Goal: Transaction & Acquisition: Purchase product/service

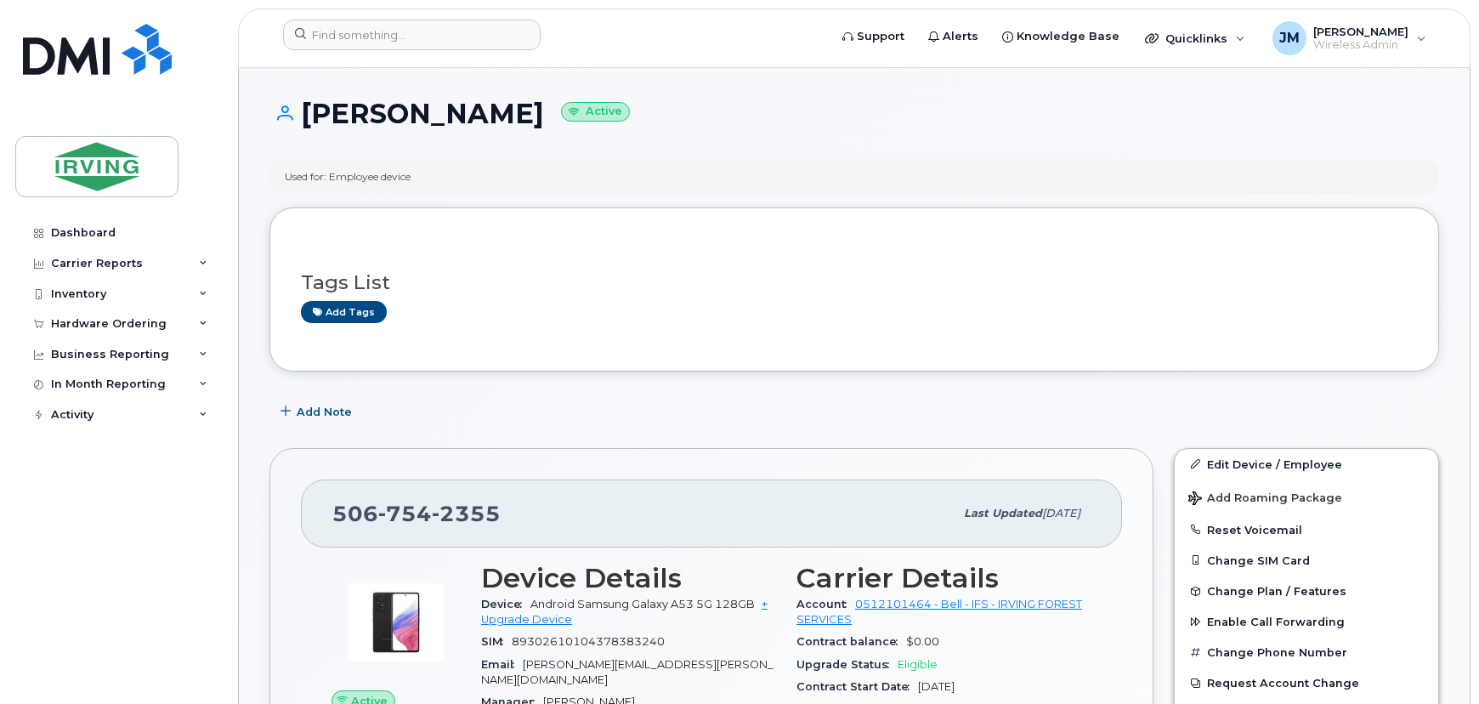
scroll to position [231, 0]
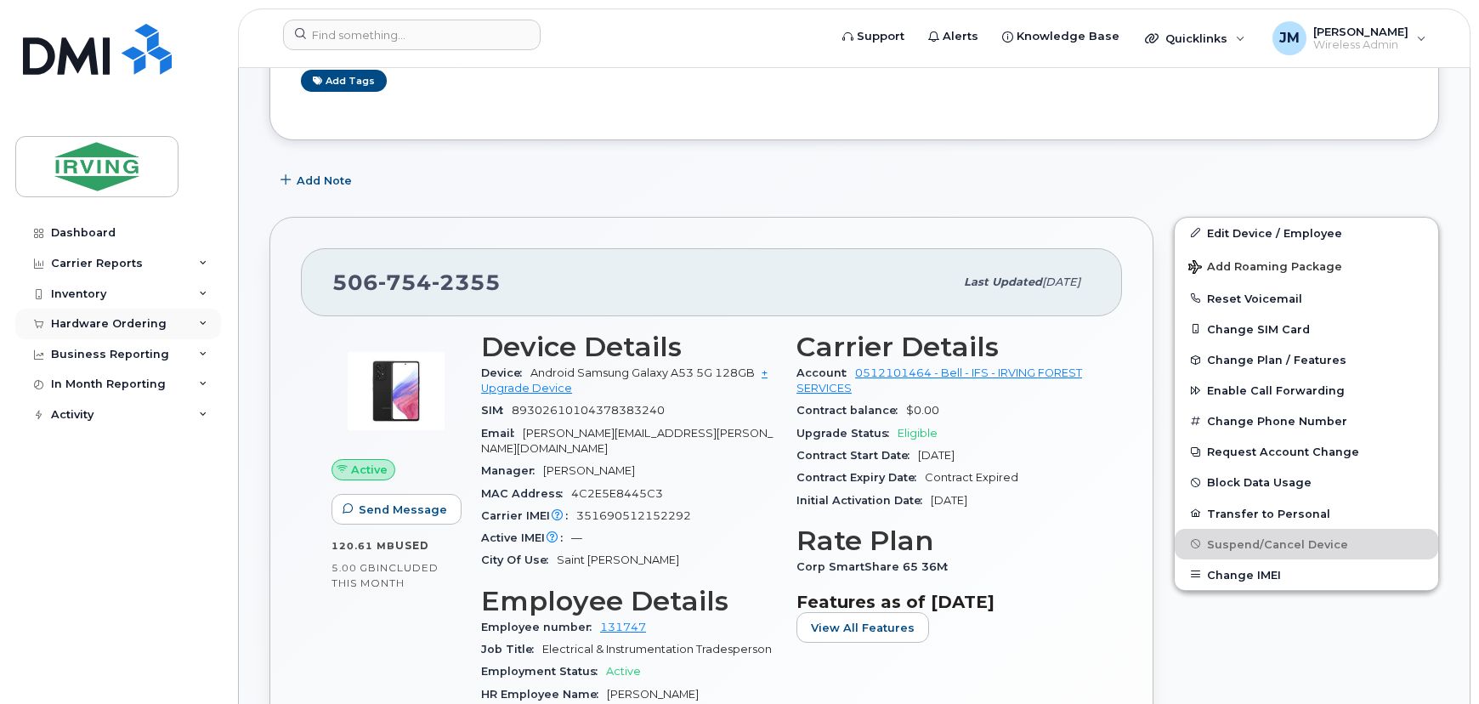
click at [99, 324] on div "Hardware Ordering" at bounding box center [109, 324] width 116 height 14
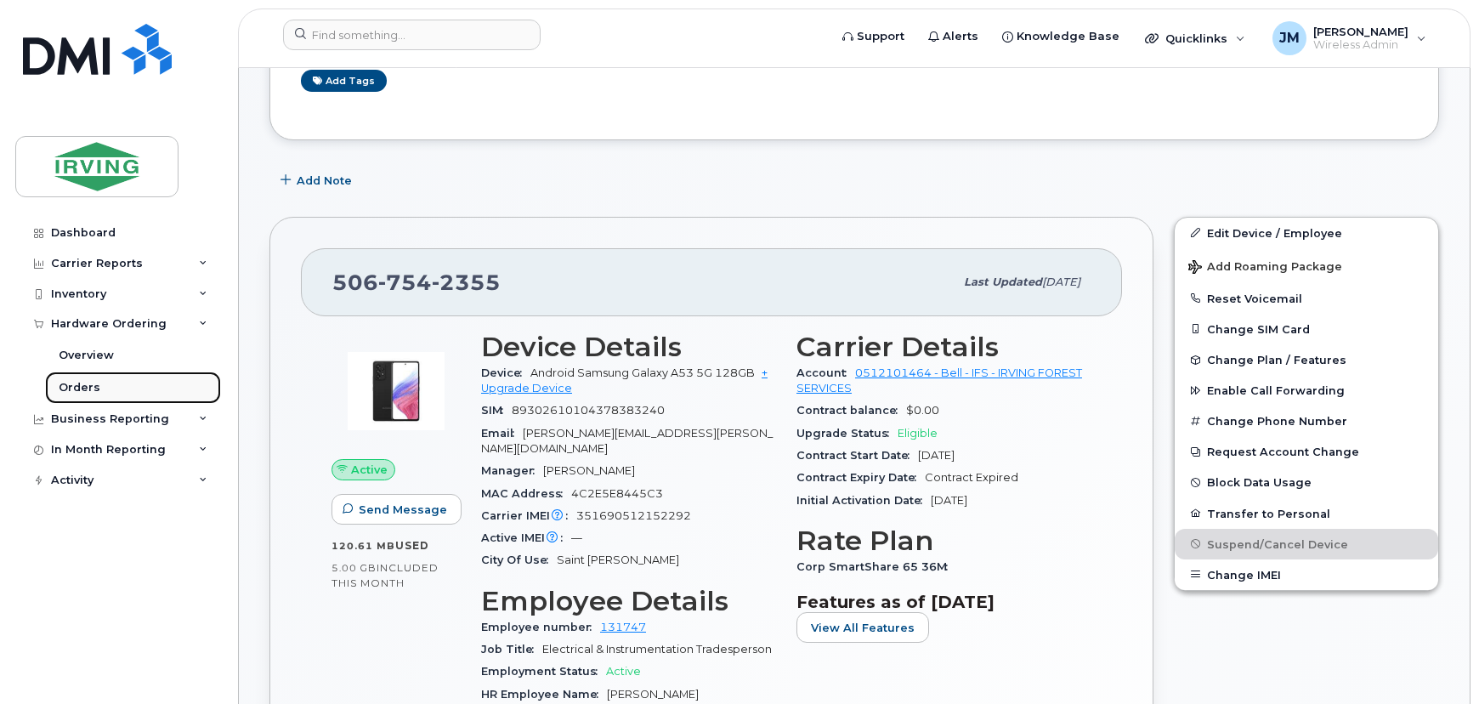
click at [87, 384] on div "Orders" at bounding box center [80, 387] width 42 height 15
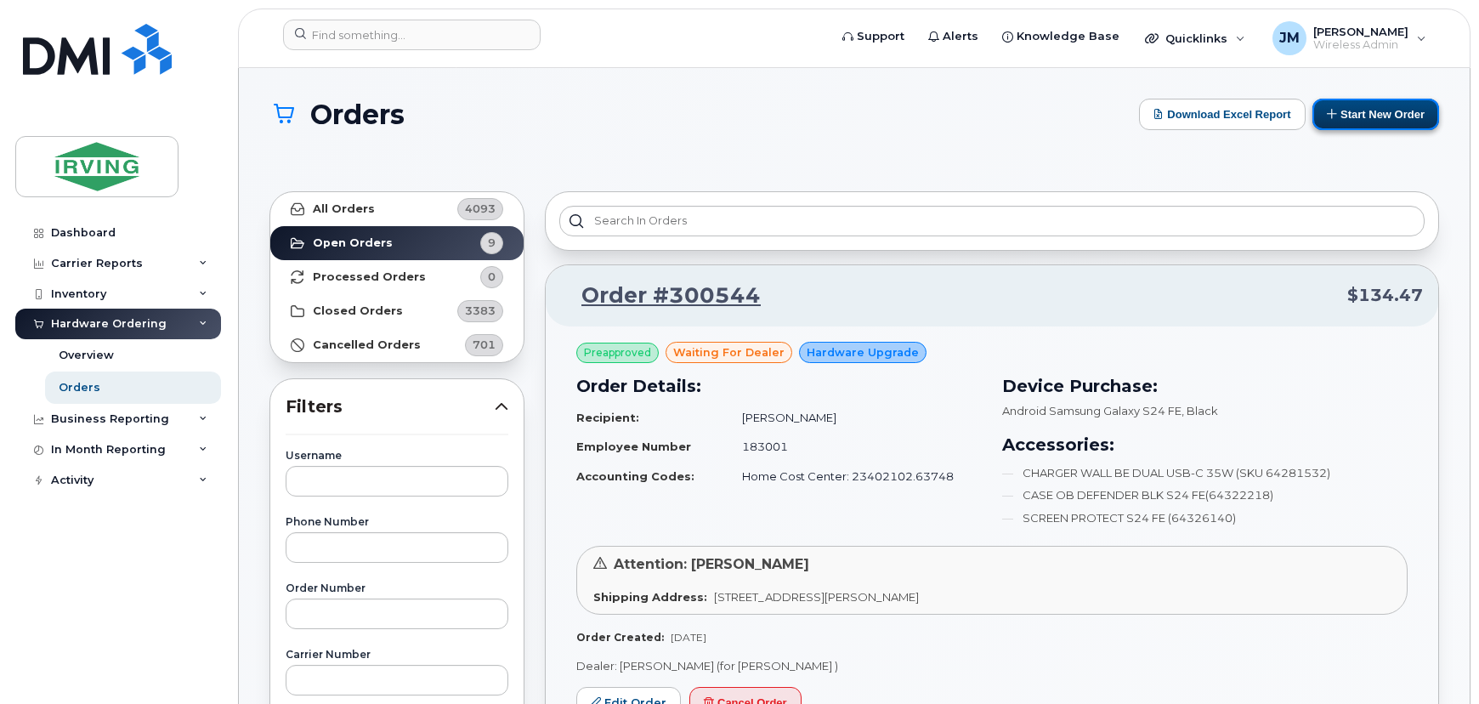
click at [1360, 121] on button "Start New Order" at bounding box center [1375, 114] width 127 height 31
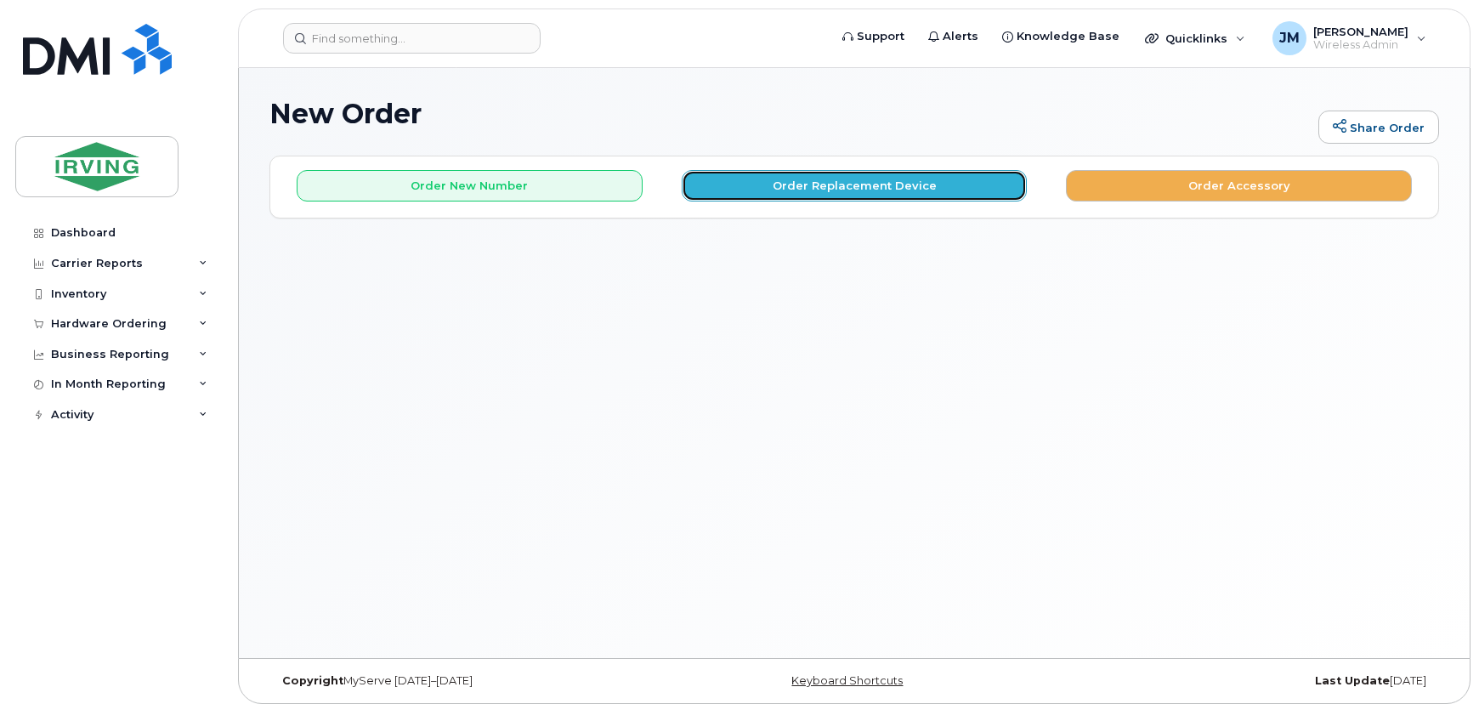
click at [820, 188] on button "Order Replacement Device" at bounding box center [855, 185] width 346 height 31
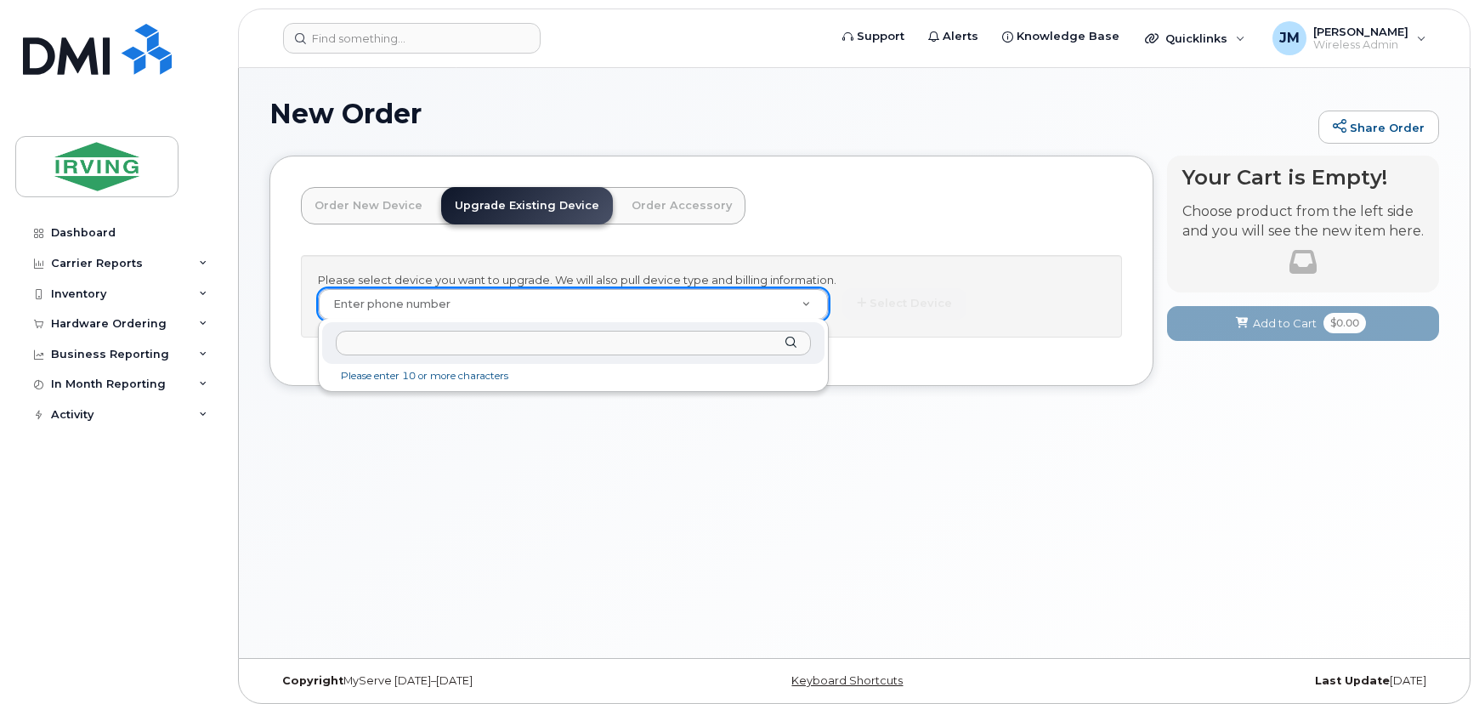
click at [500, 344] on input "text" at bounding box center [574, 343] width 476 height 25
paste input "5066519487"
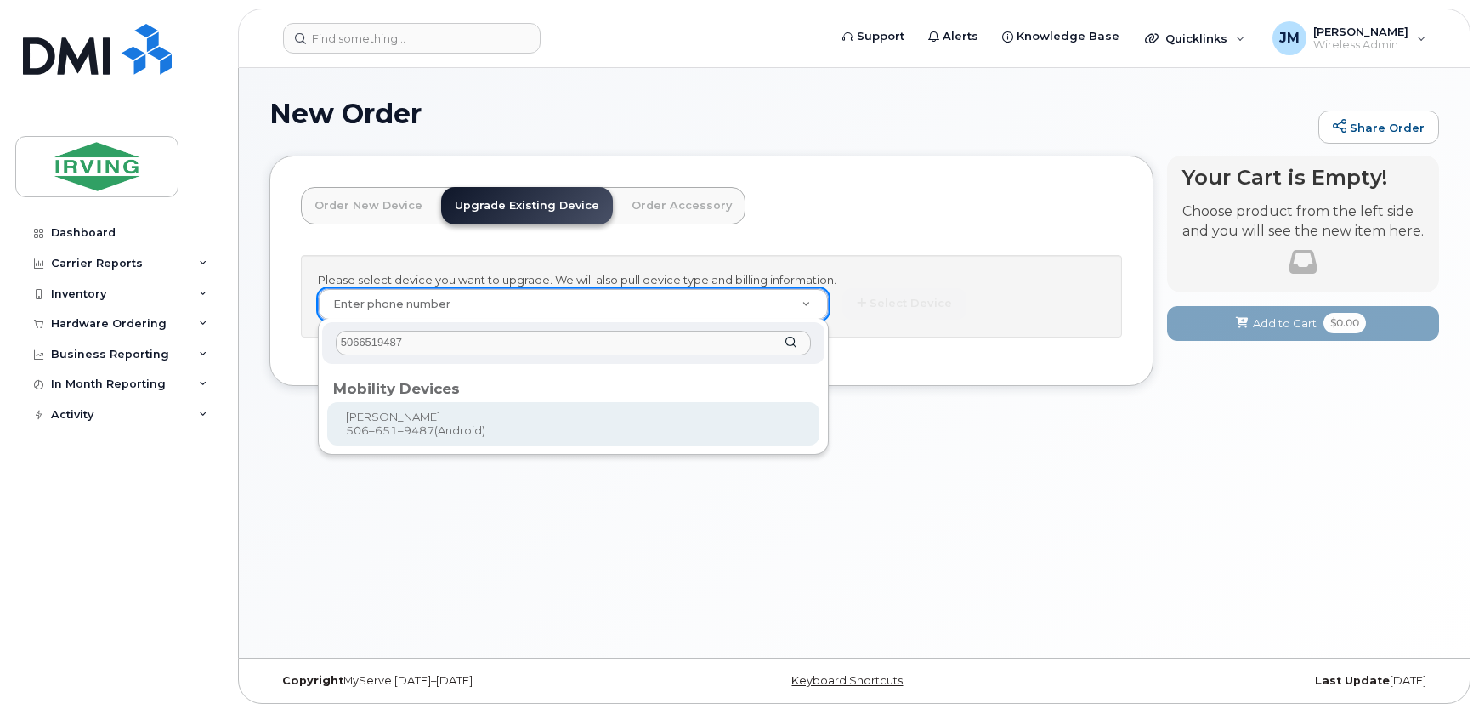
type input "5066519487"
type input "700797"
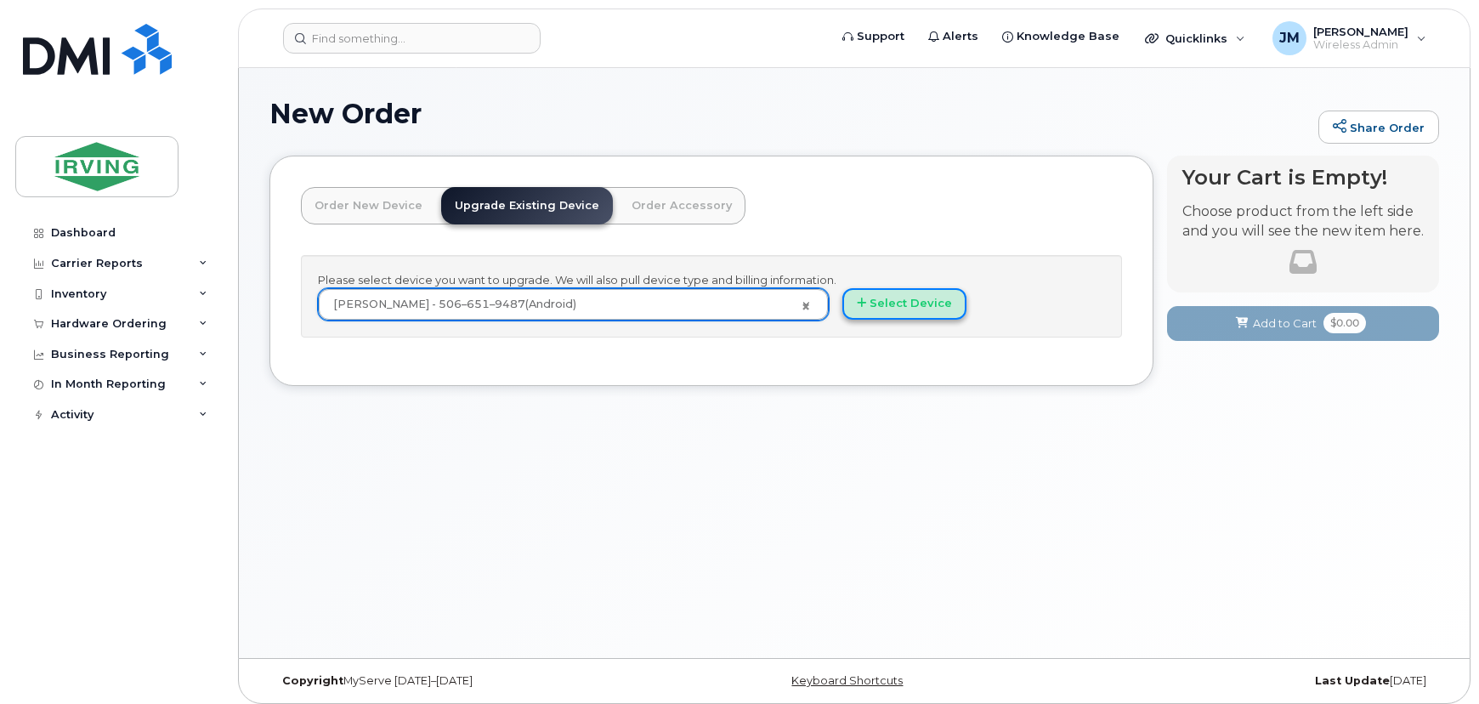
click at [896, 309] on button "Select Device" at bounding box center [904, 303] width 124 height 31
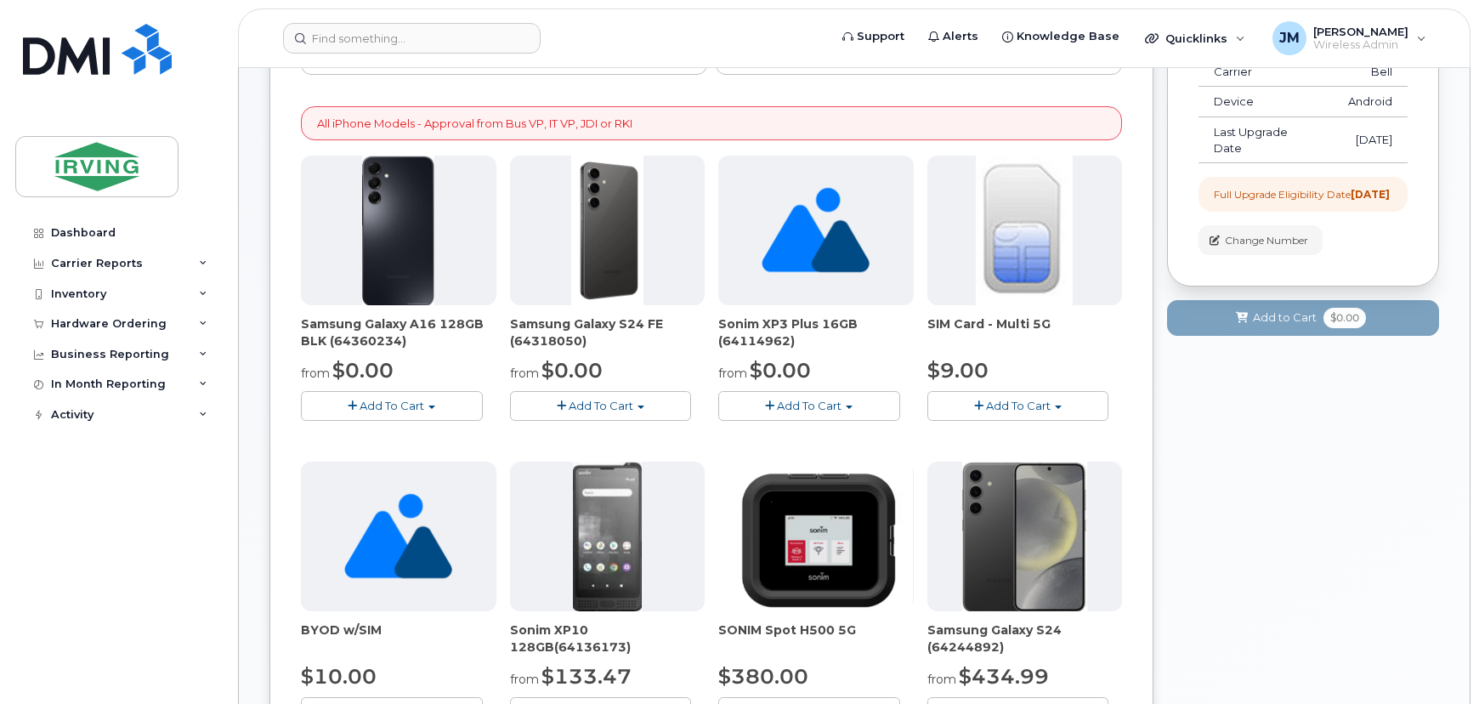
scroll to position [231, 0]
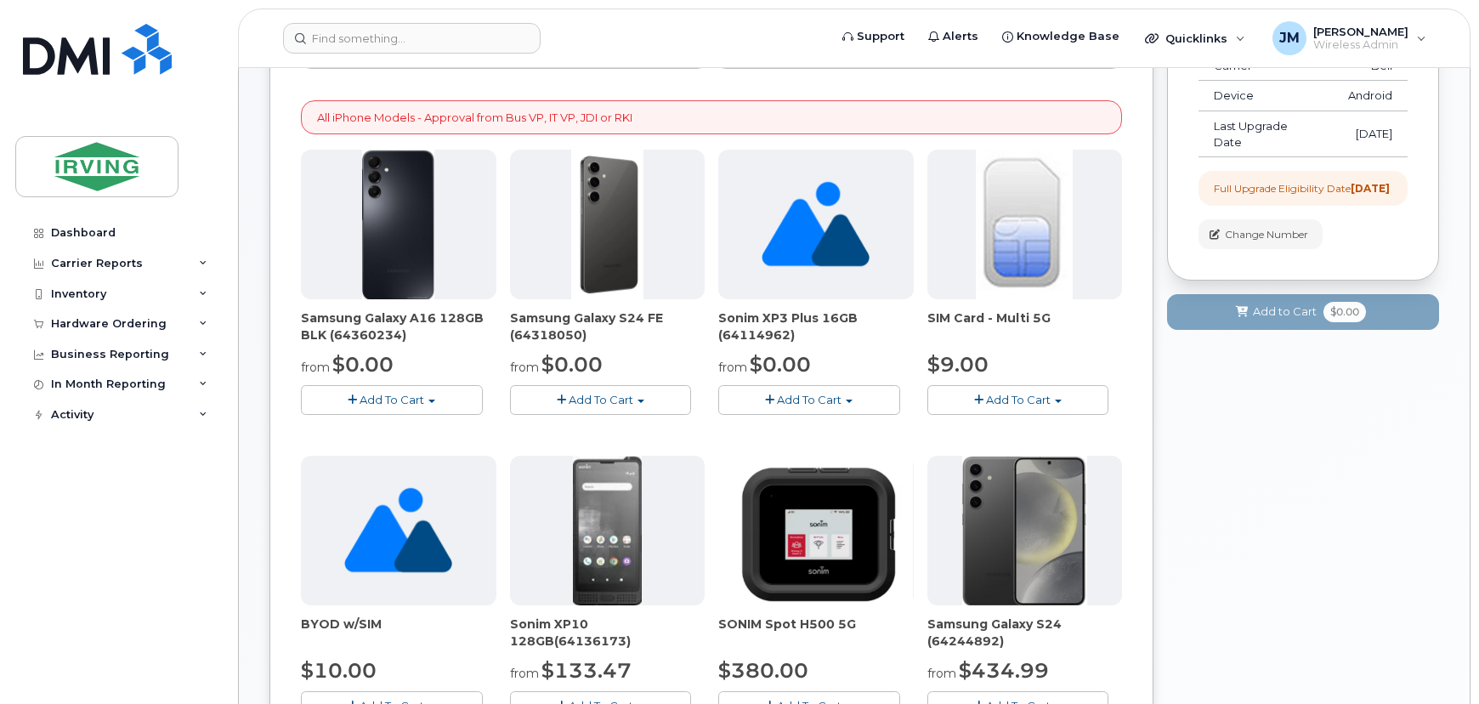
click at [637, 396] on button "Add To Cart" at bounding box center [601, 400] width 182 height 30
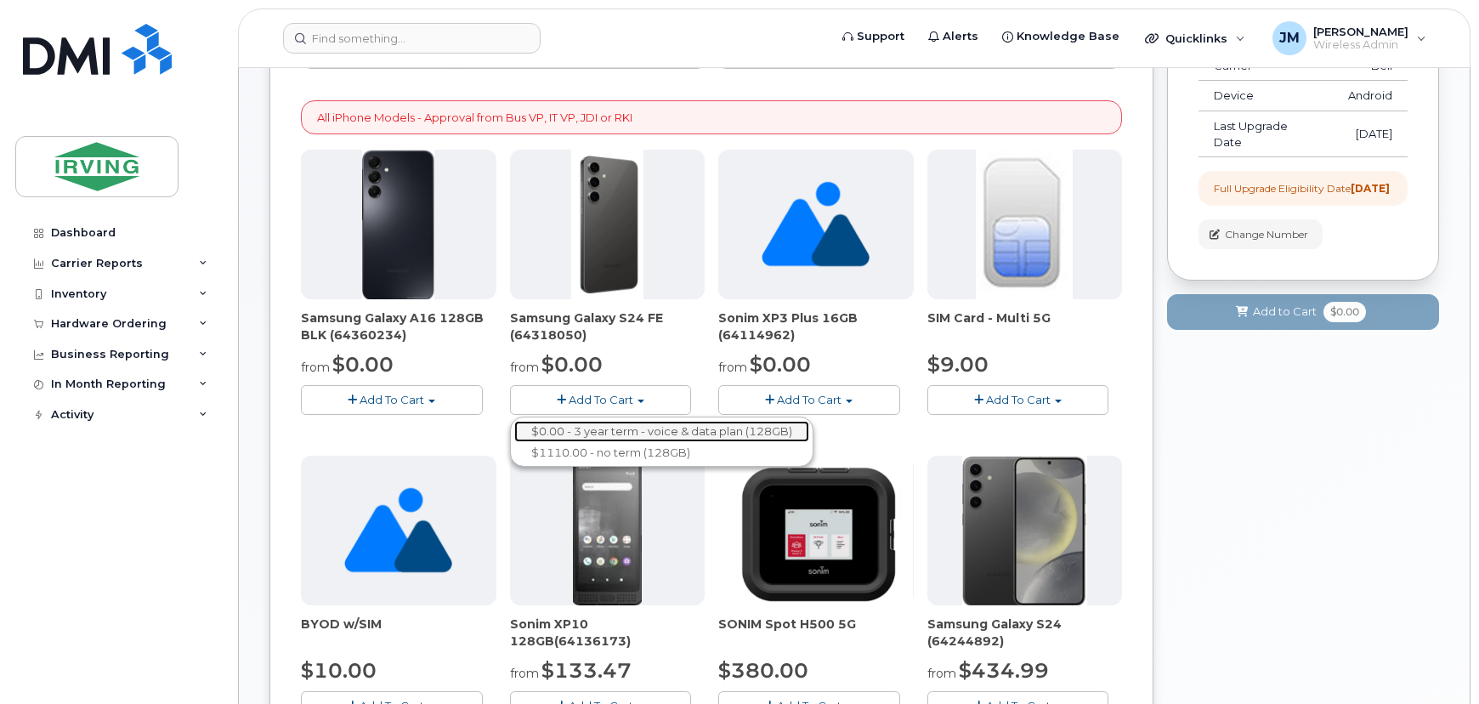
click at [647, 423] on link "$0.00 - 3 year term - voice & data plan (128GB)" at bounding box center [661, 431] width 295 height 21
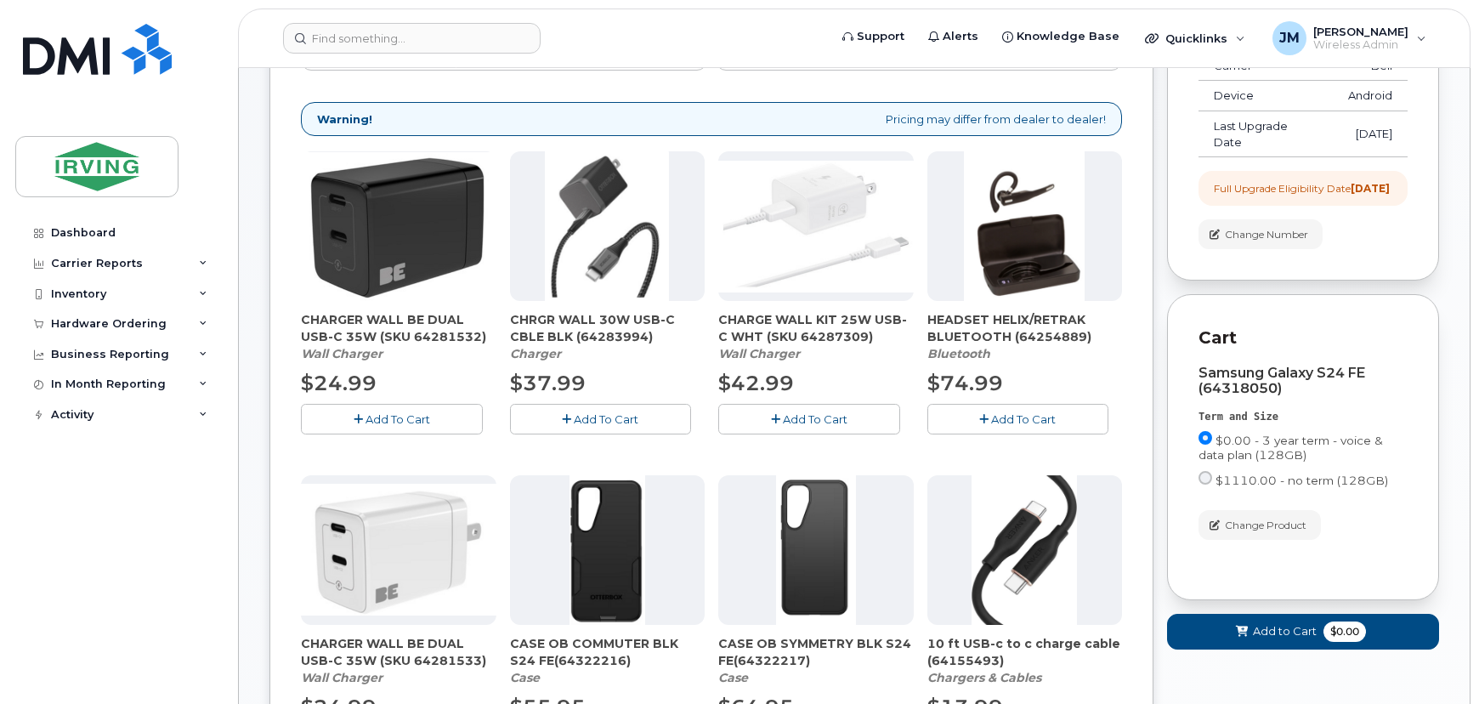
click at [423, 412] on span "Add To Cart" at bounding box center [397, 419] width 65 height 14
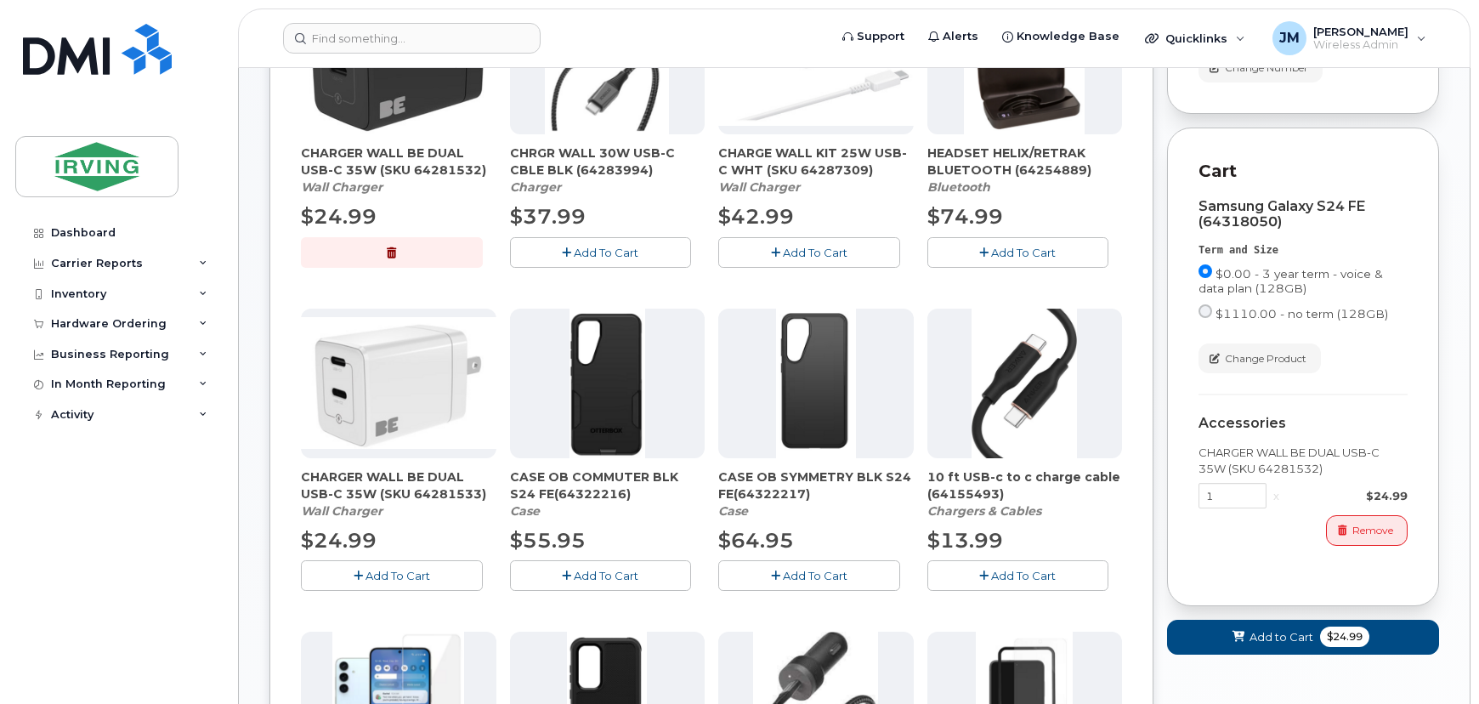
scroll to position [540, 0]
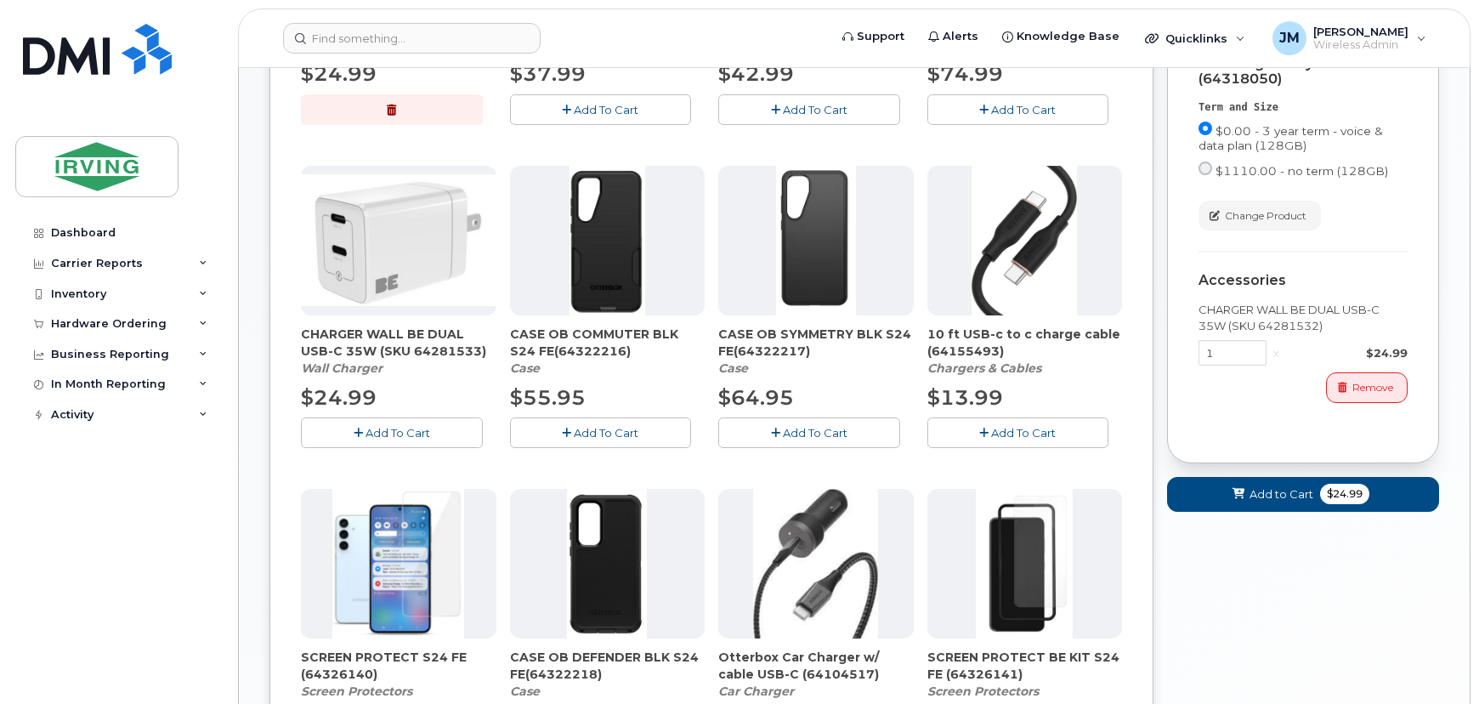
click at [667, 433] on button "Add To Cart" at bounding box center [601, 432] width 182 height 30
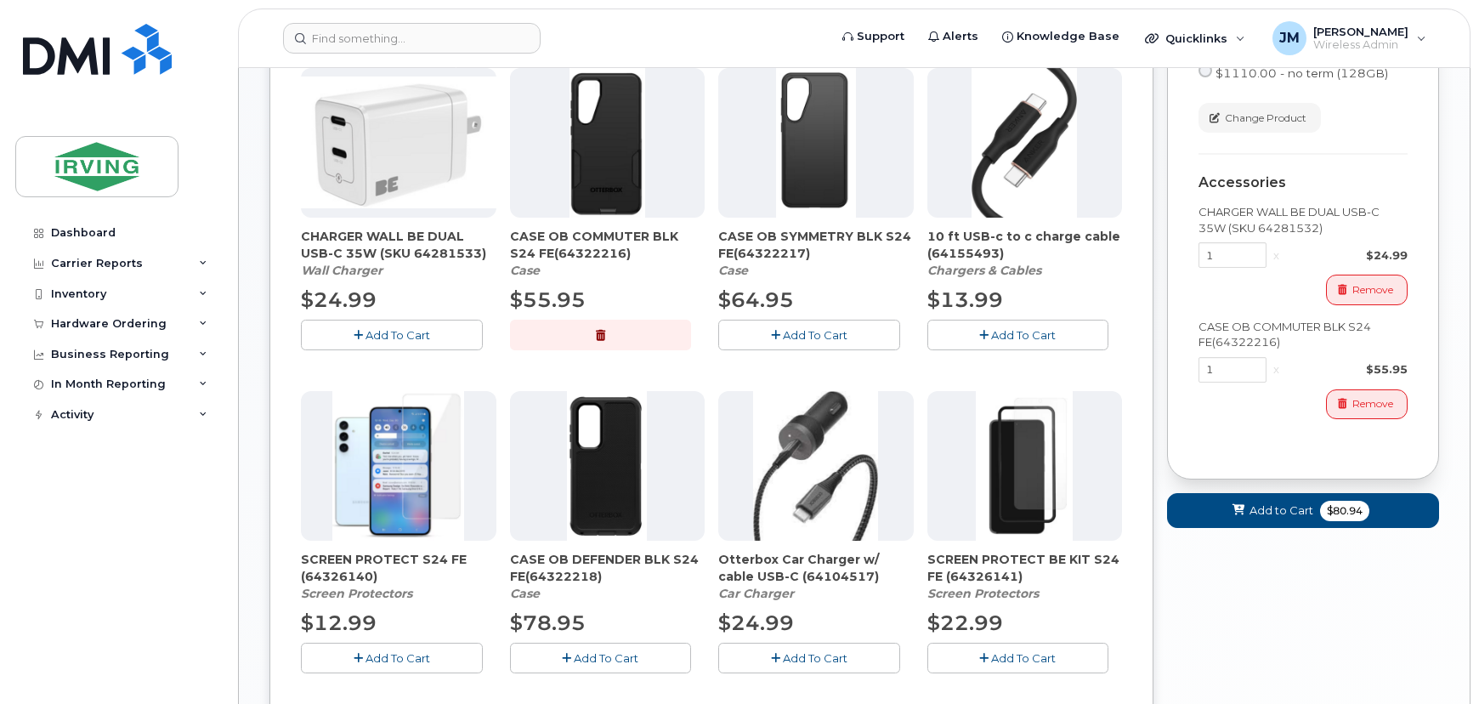
scroll to position [850, 0]
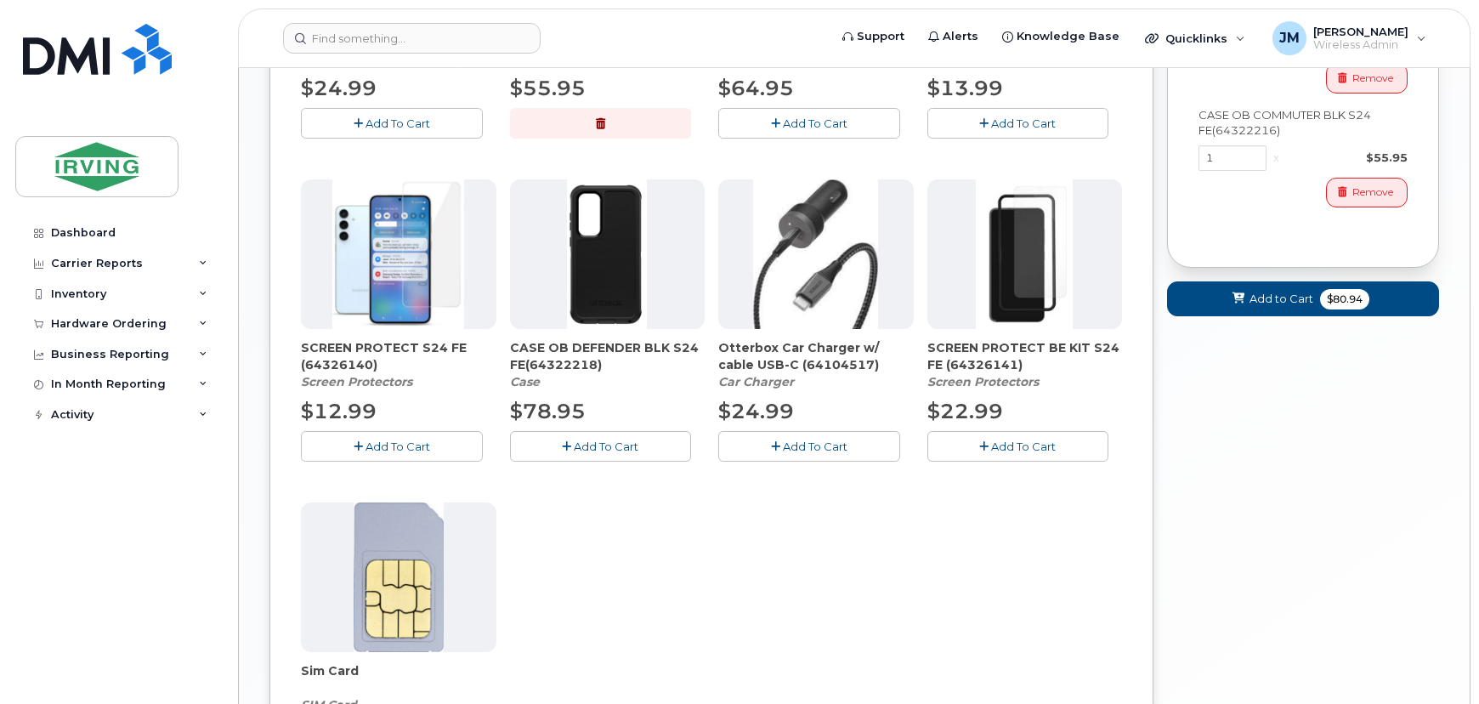
click at [422, 450] on span "Add To Cart" at bounding box center [397, 446] width 65 height 14
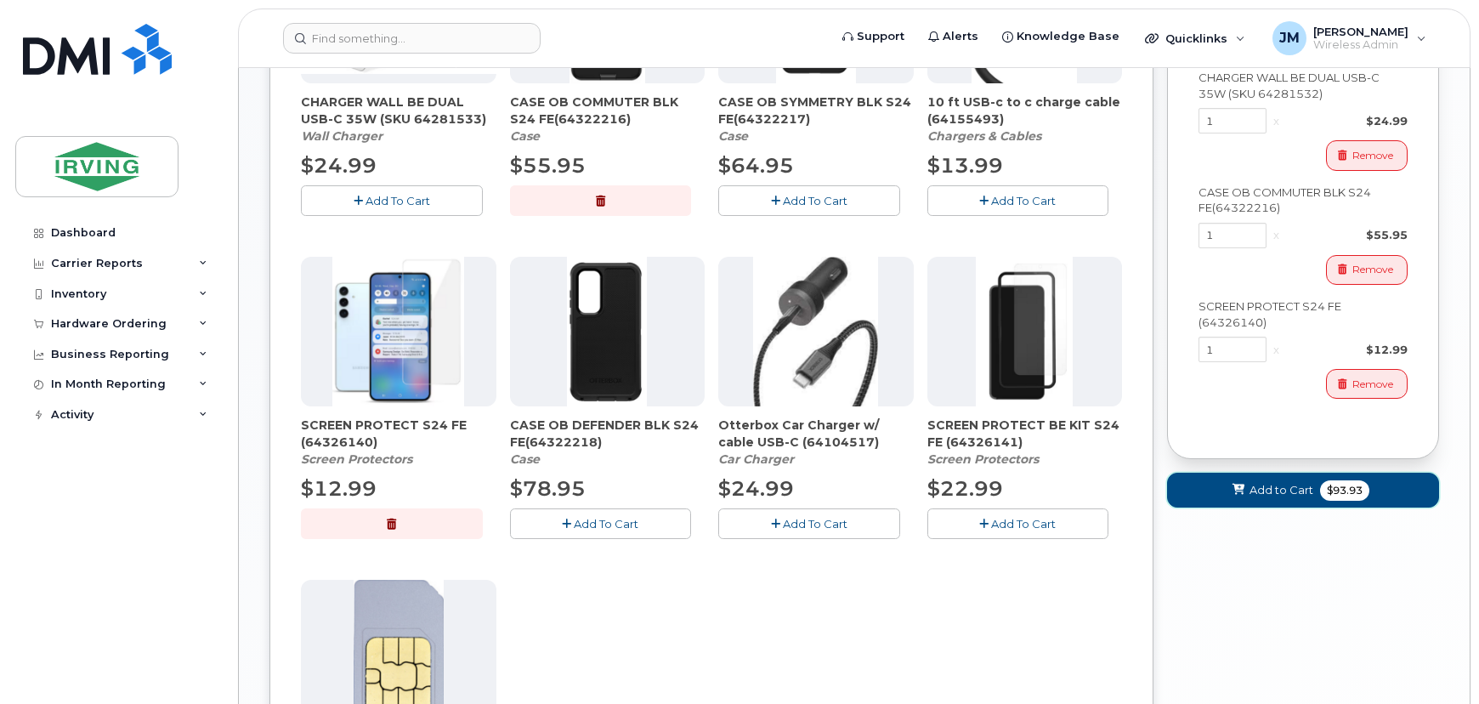
click at [1275, 498] on span "Add to Cart" at bounding box center [1281, 490] width 64 height 16
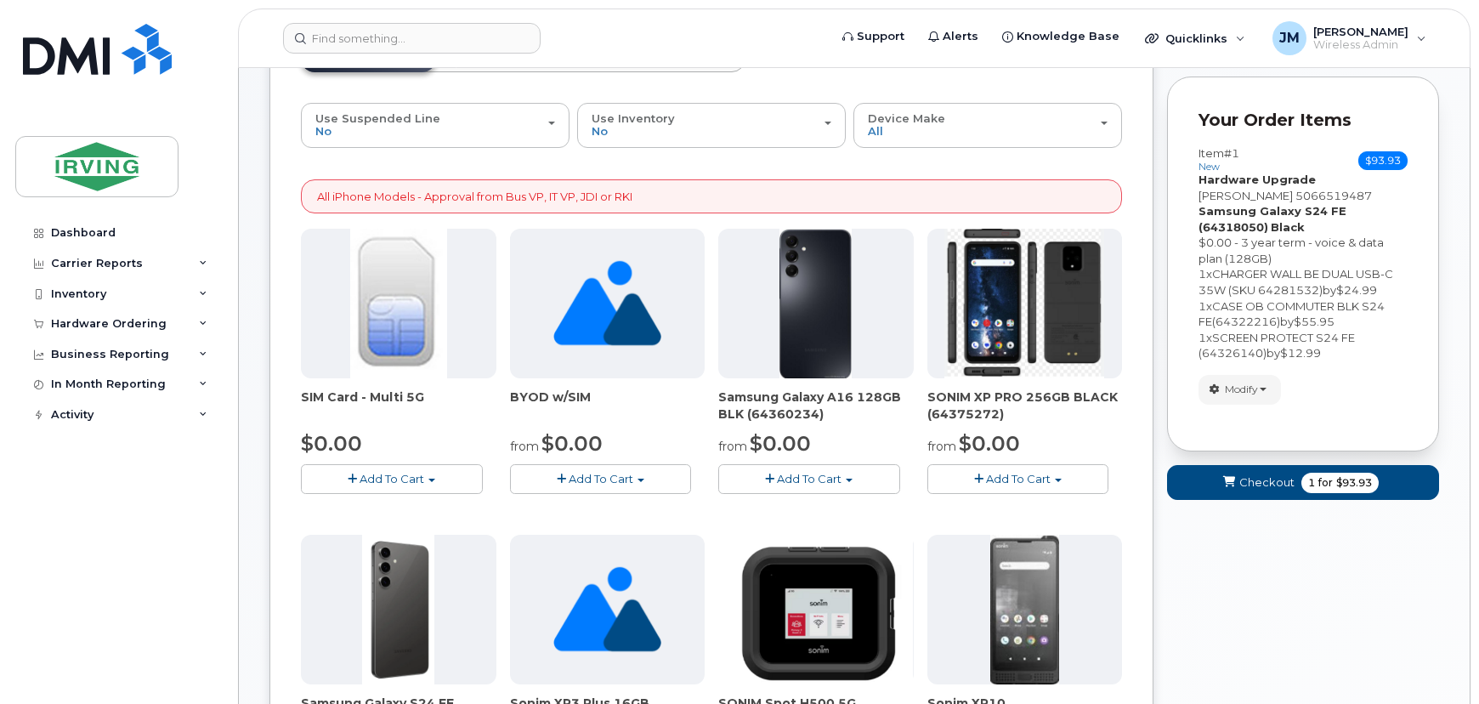
scroll to position [0, 0]
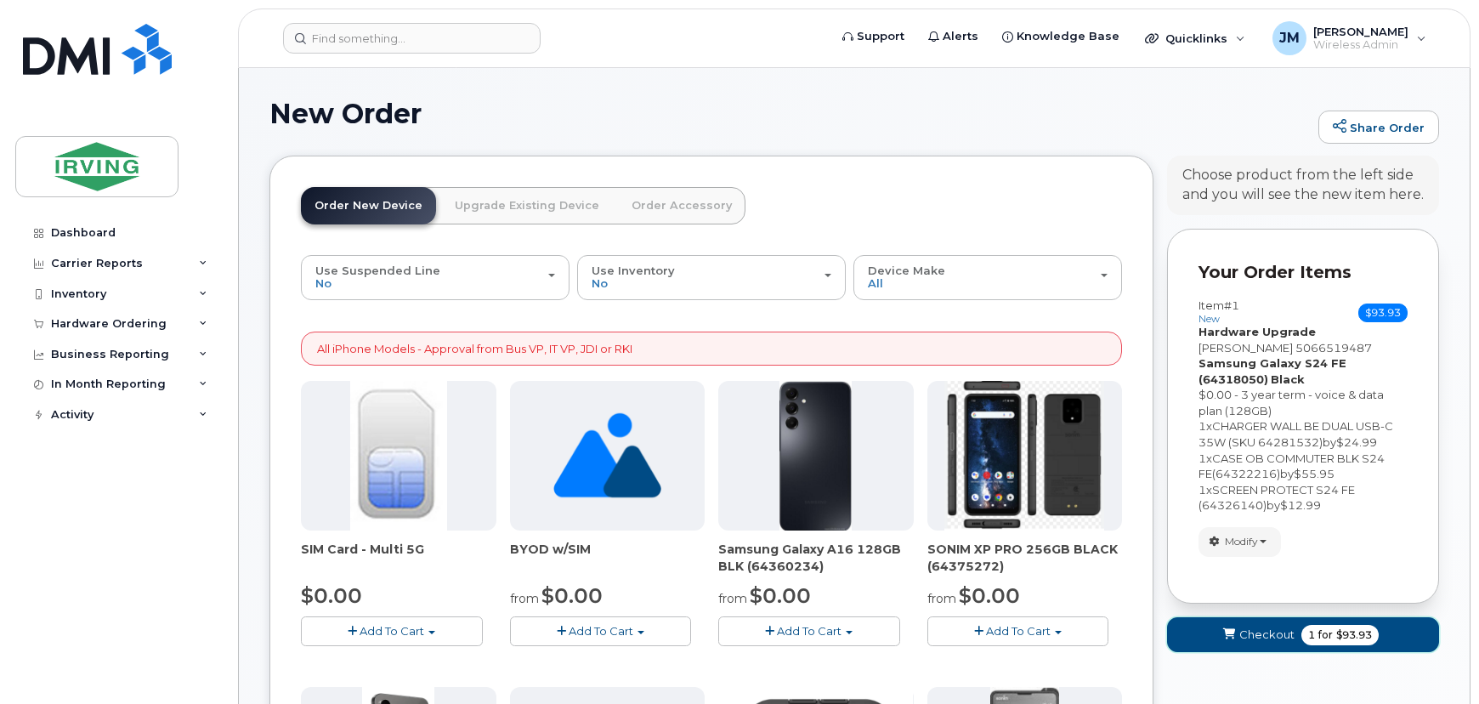
click at [1268, 632] on span "Checkout" at bounding box center [1266, 634] width 55 height 16
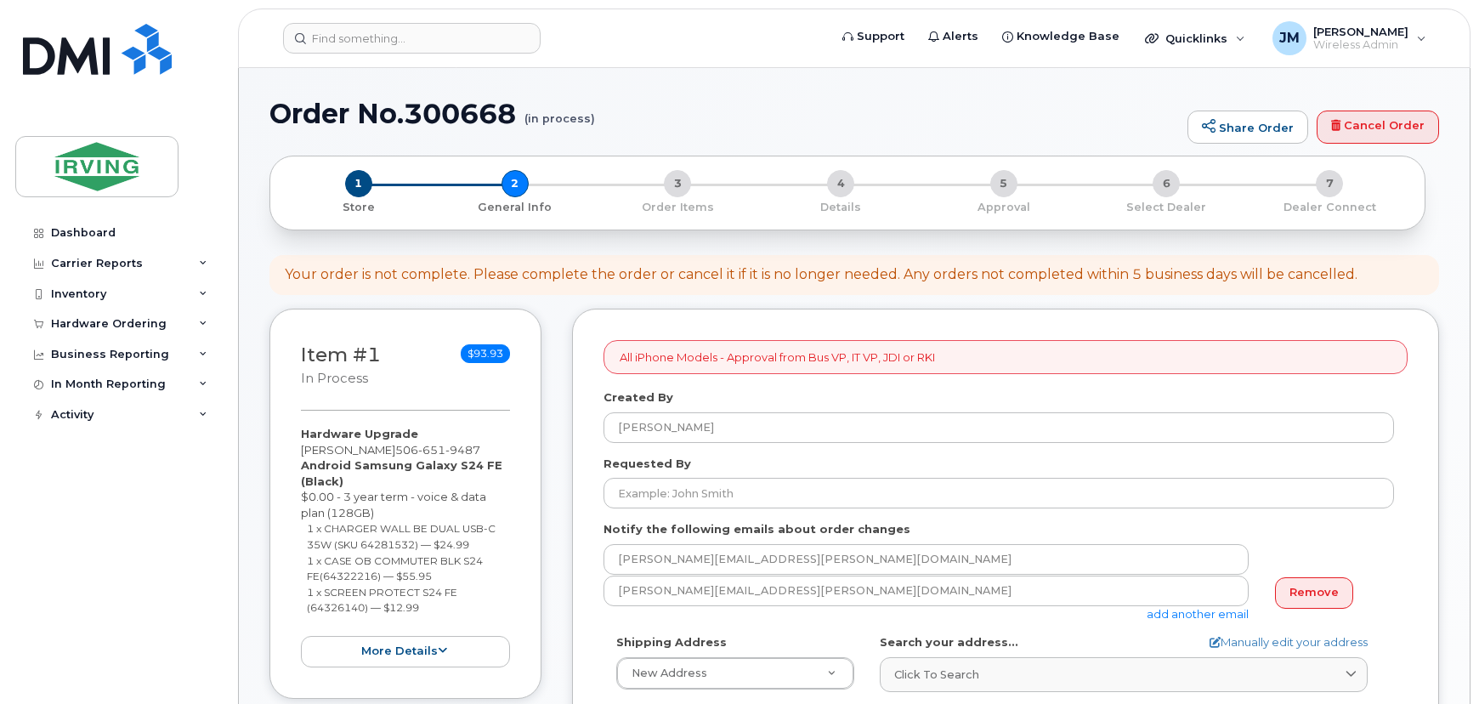
select select
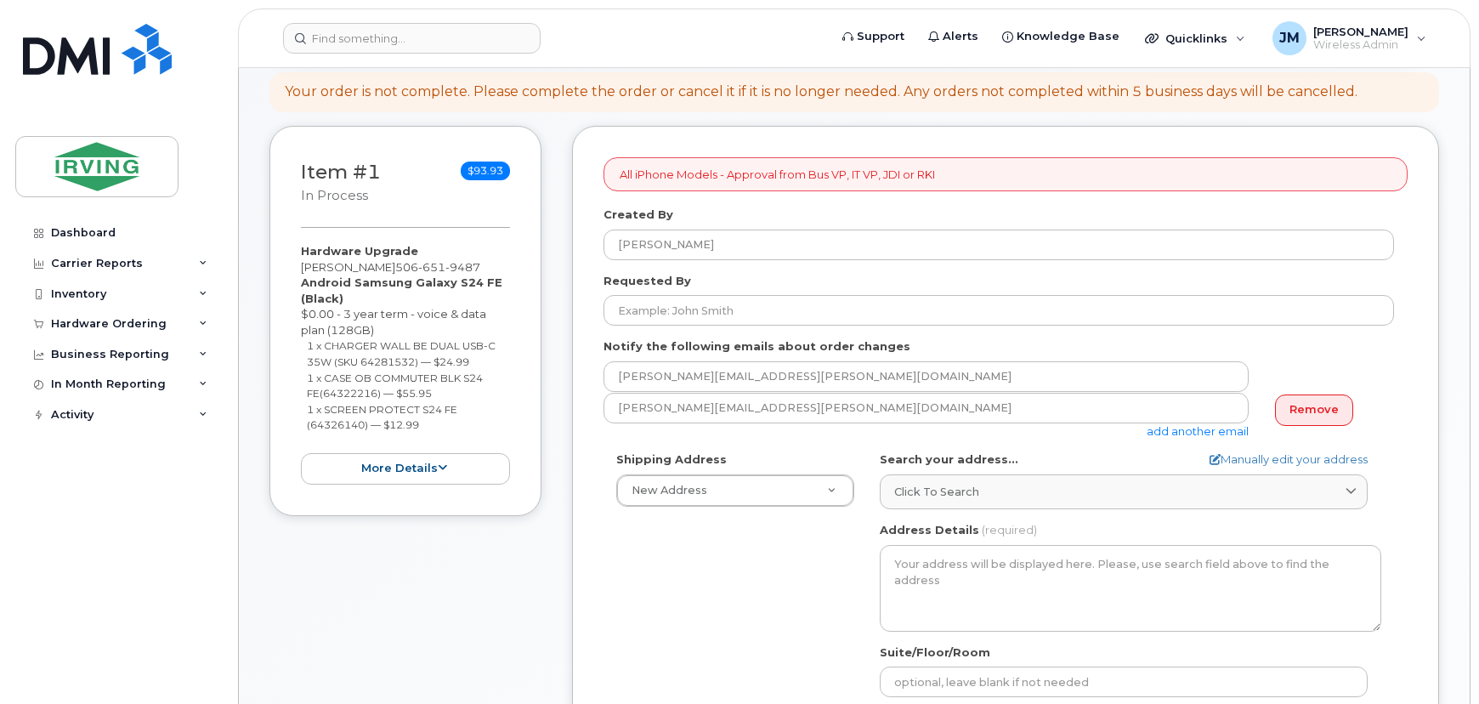
scroll to position [231, 0]
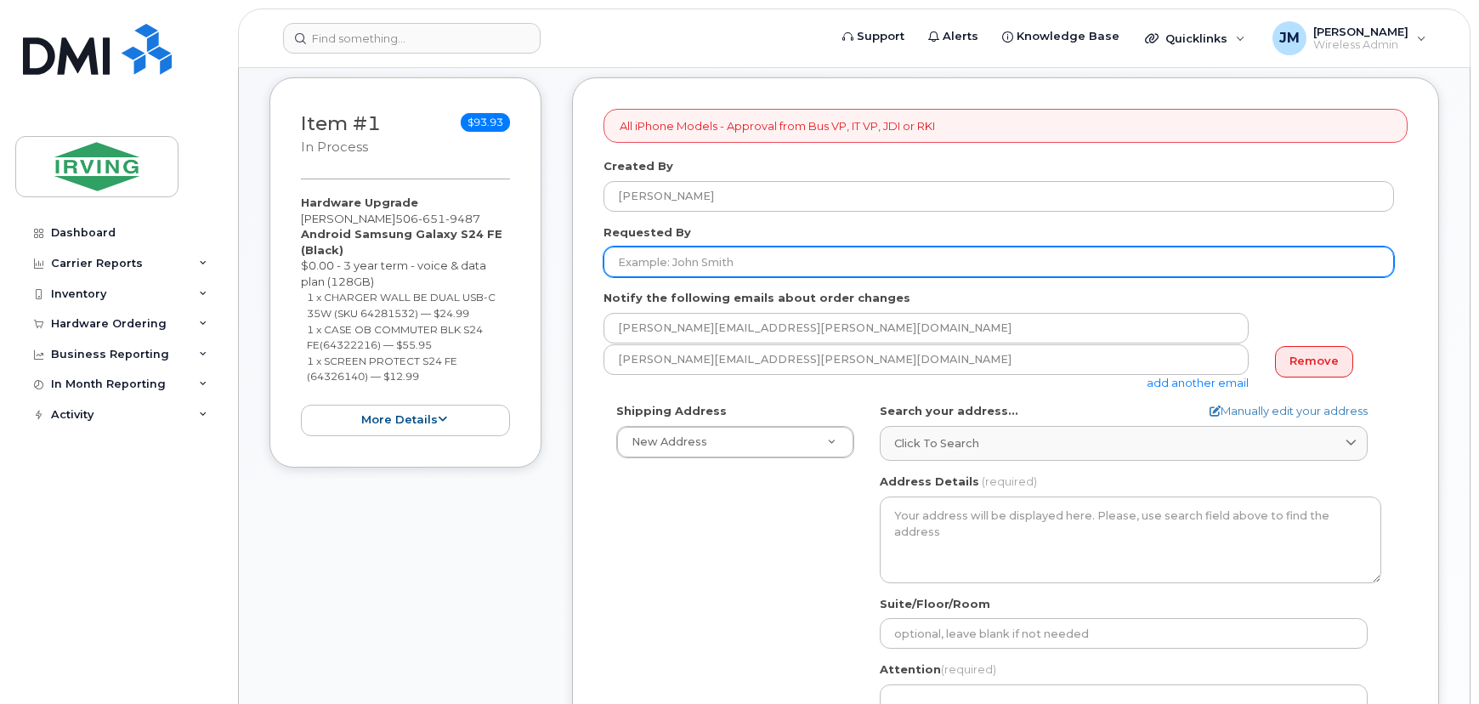
click at [801, 264] on input "Requested By" at bounding box center [998, 261] width 790 height 31
type input "[PERSON_NAME]"
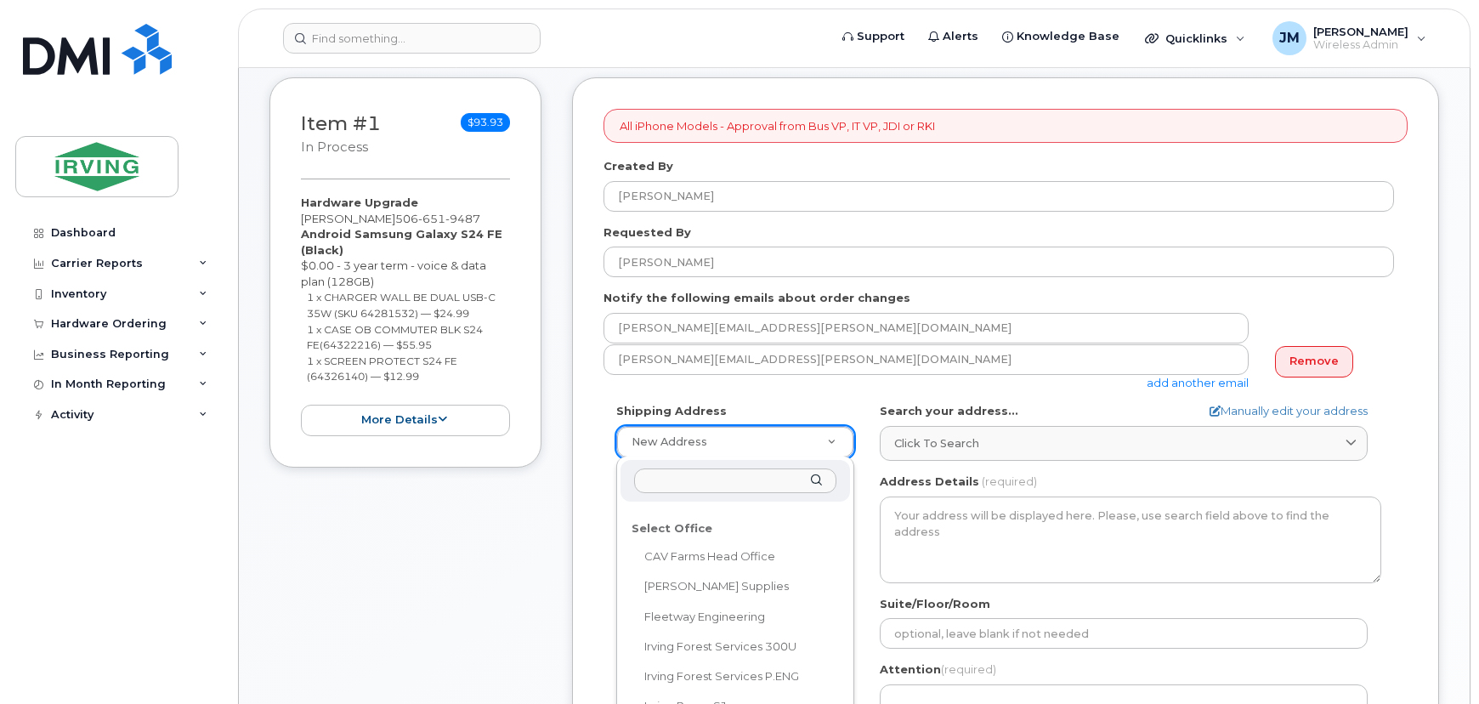
scroll to position [77, 0]
select select
type textarea "300 Union St SAINT JOHN NB E2L 4Z2 CANADA Saint John New Brunswick E2L 4Z2"
type input "[PERSON_NAME]"
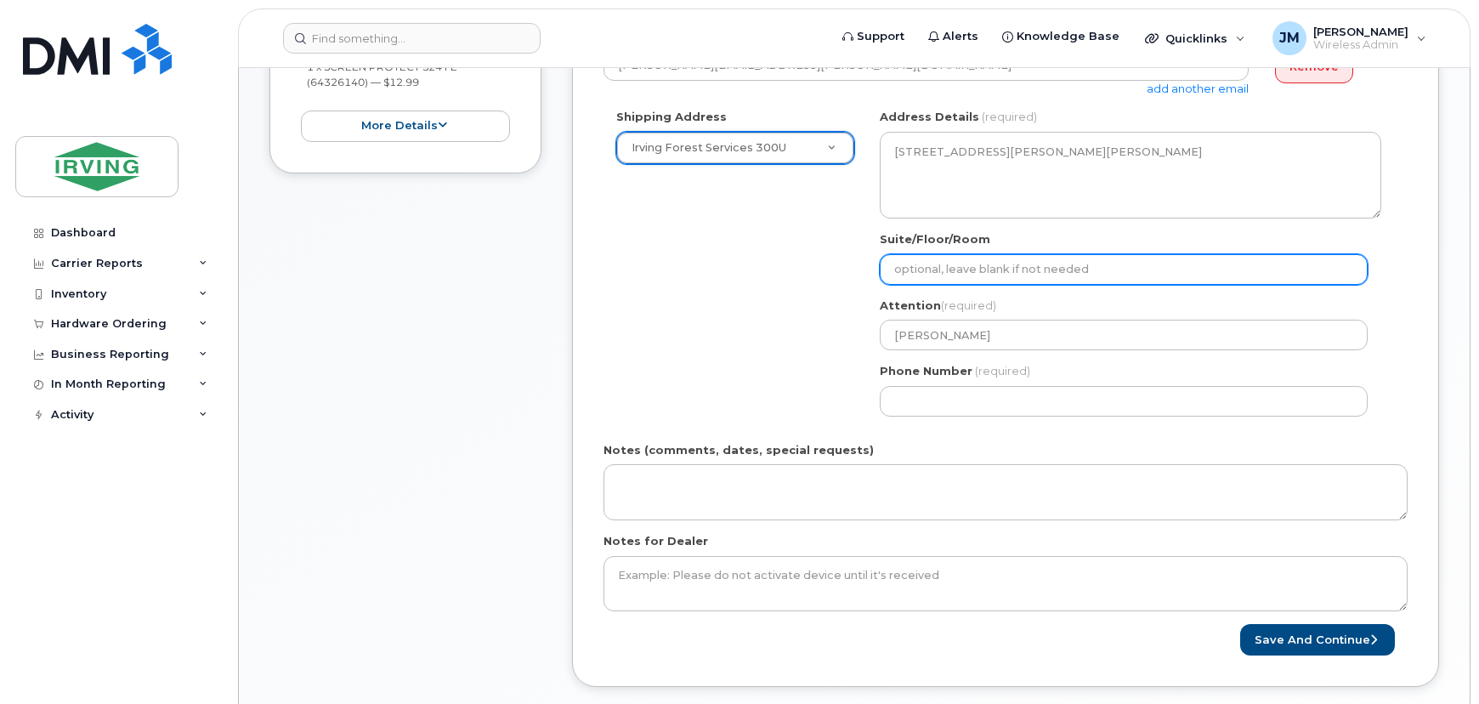
scroll to position [540, 0]
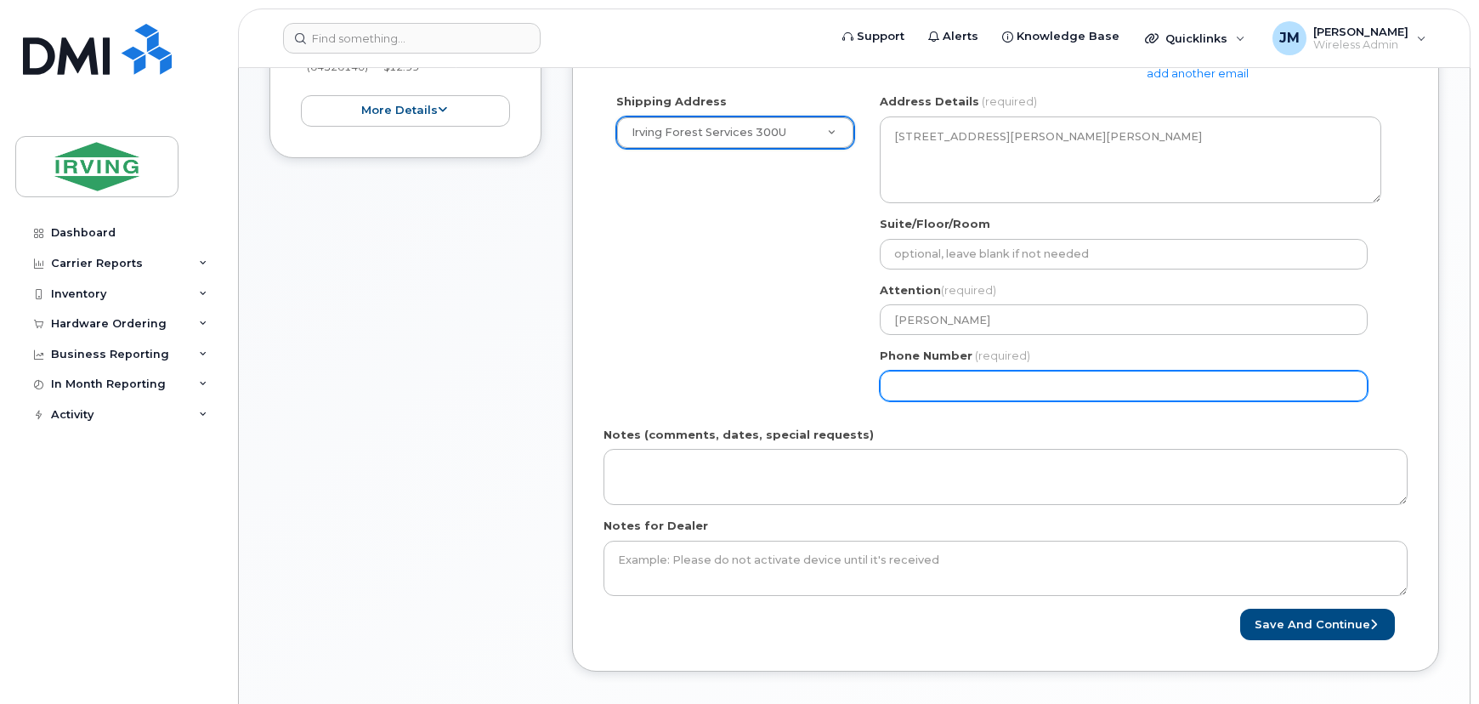
click at [1003, 382] on input "Phone Number" at bounding box center [1124, 386] width 488 height 31
select select
type input "506658498"
select select
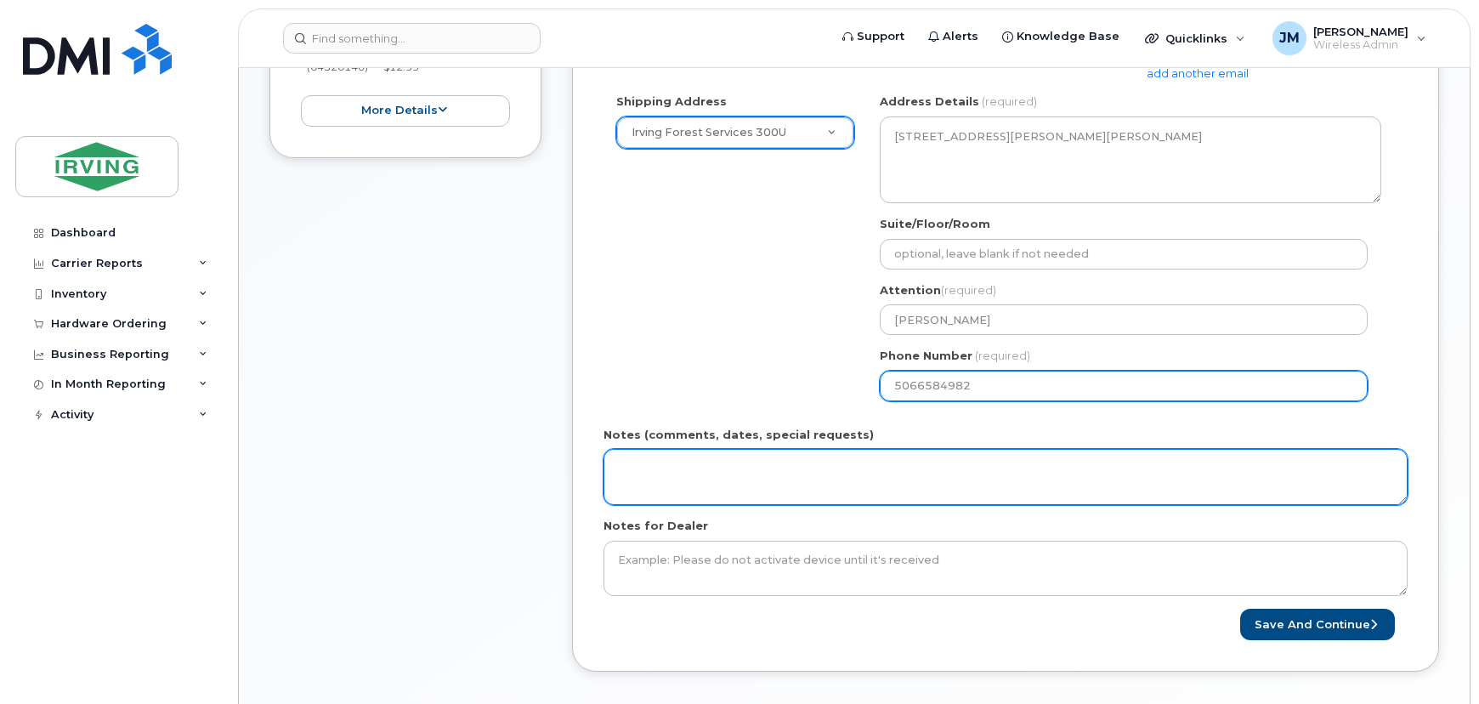
type input "5066584982"
click at [854, 474] on textarea "Notes (comments, dates, special requests)" at bounding box center [1005, 477] width 804 height 56
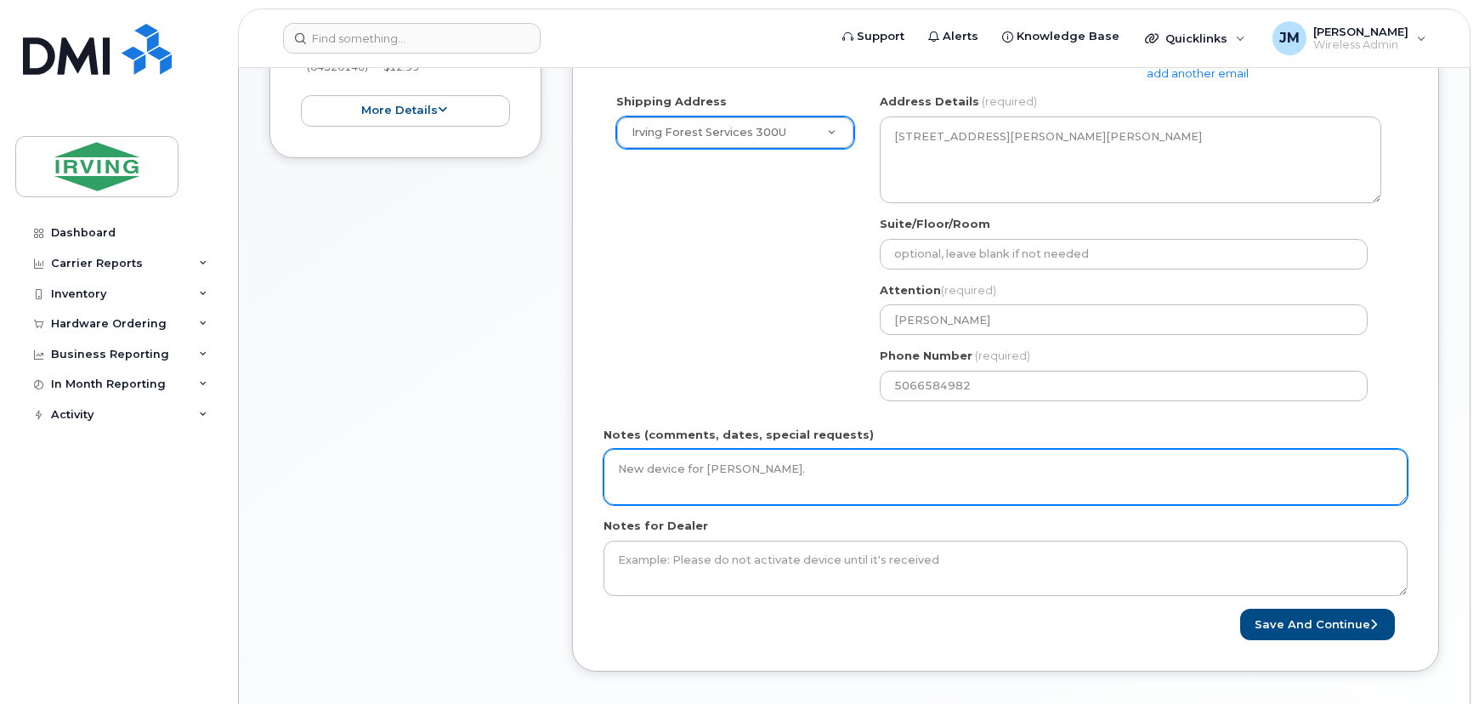
drag, startPoint x: 872, startPoint y: 474, endPoint x: 565, endPoint y: 471, distance: 306.8
click at [565, 471] on div "Item #1 in process $93.93 Hardware Upgrade Grant McDonald 506 651 9487 Android …" at bounding box center [853, 232] width 1169 height 929
type textarea "New device for [PERSON_NAME]."
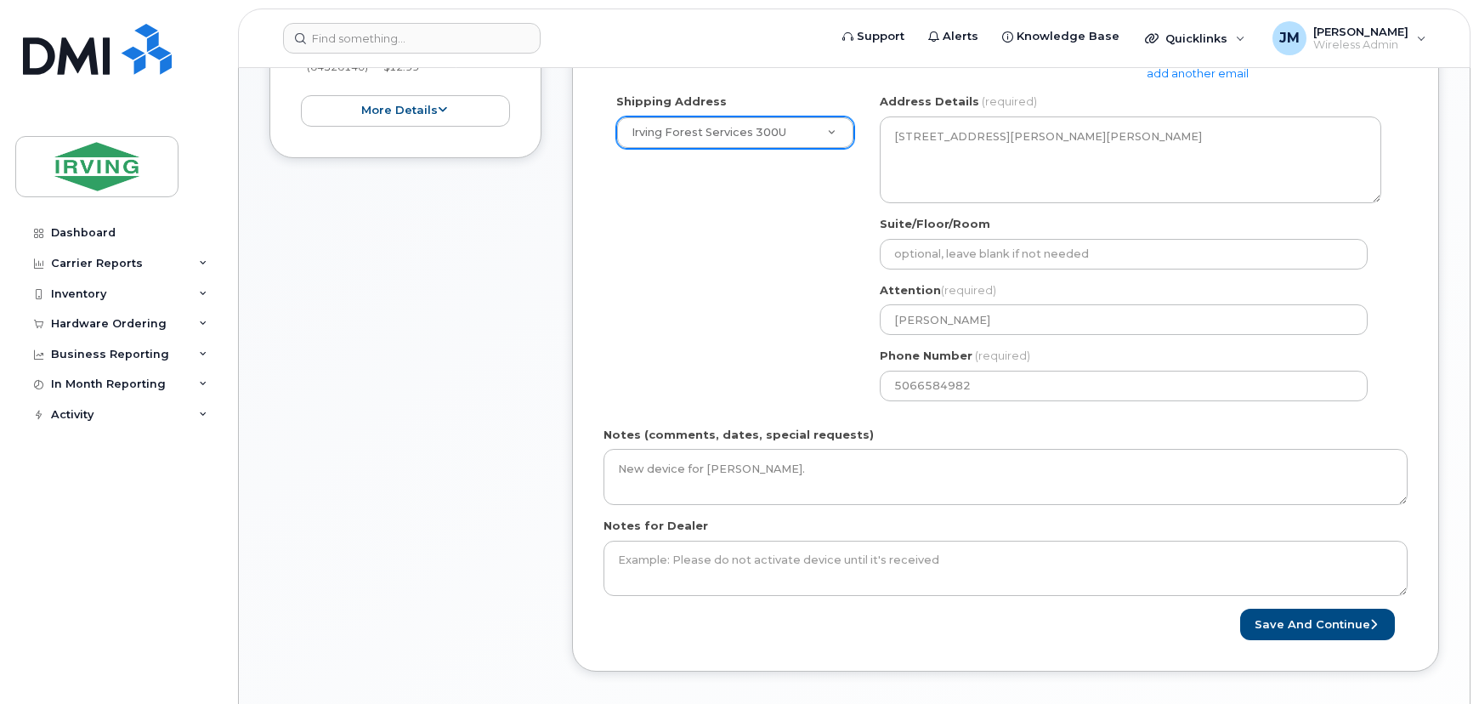
click at [994, 523] on div "Notes for Dealer" at bounding box center [1005, 557] width 804 height 78
click at [1334, 627] on button "Save and Continue" at bounding box center [1317, 623] width 155 height 31
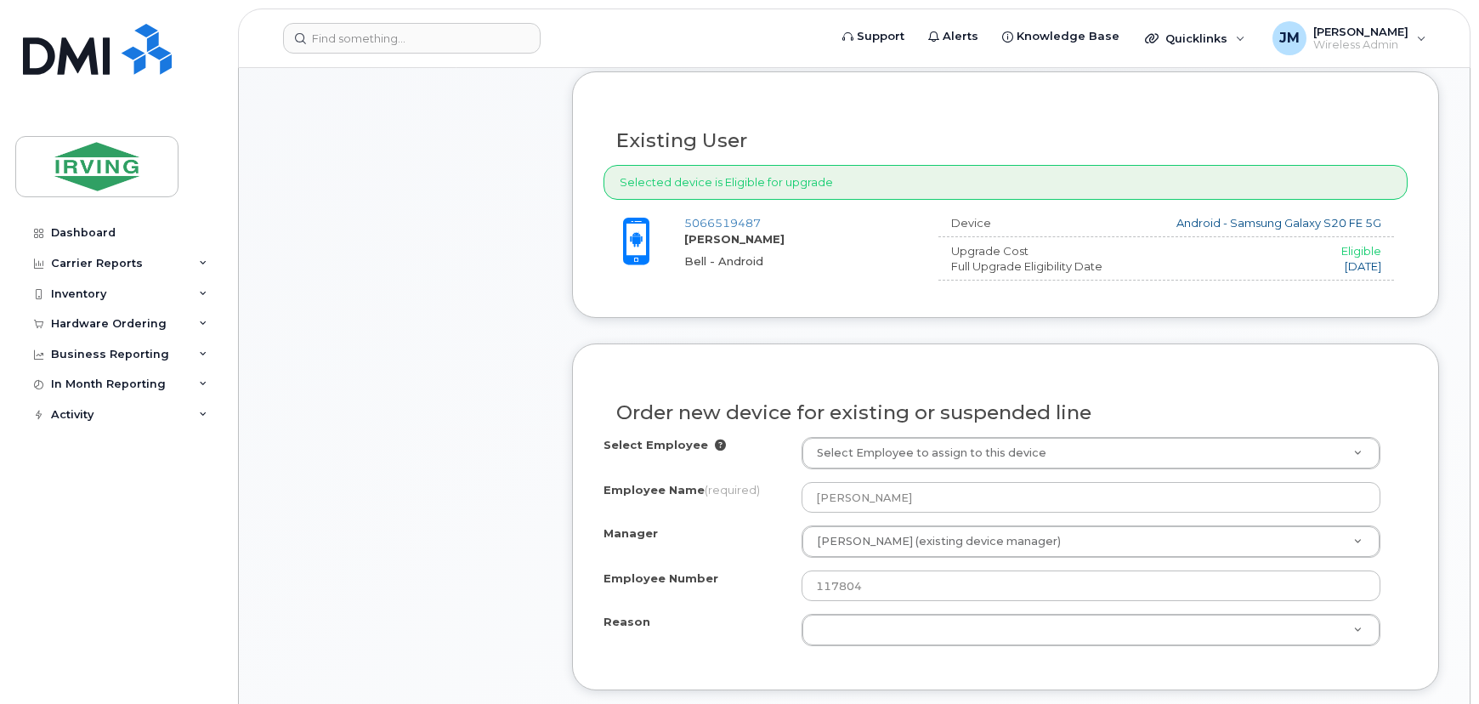
scroll to position [695, 0]
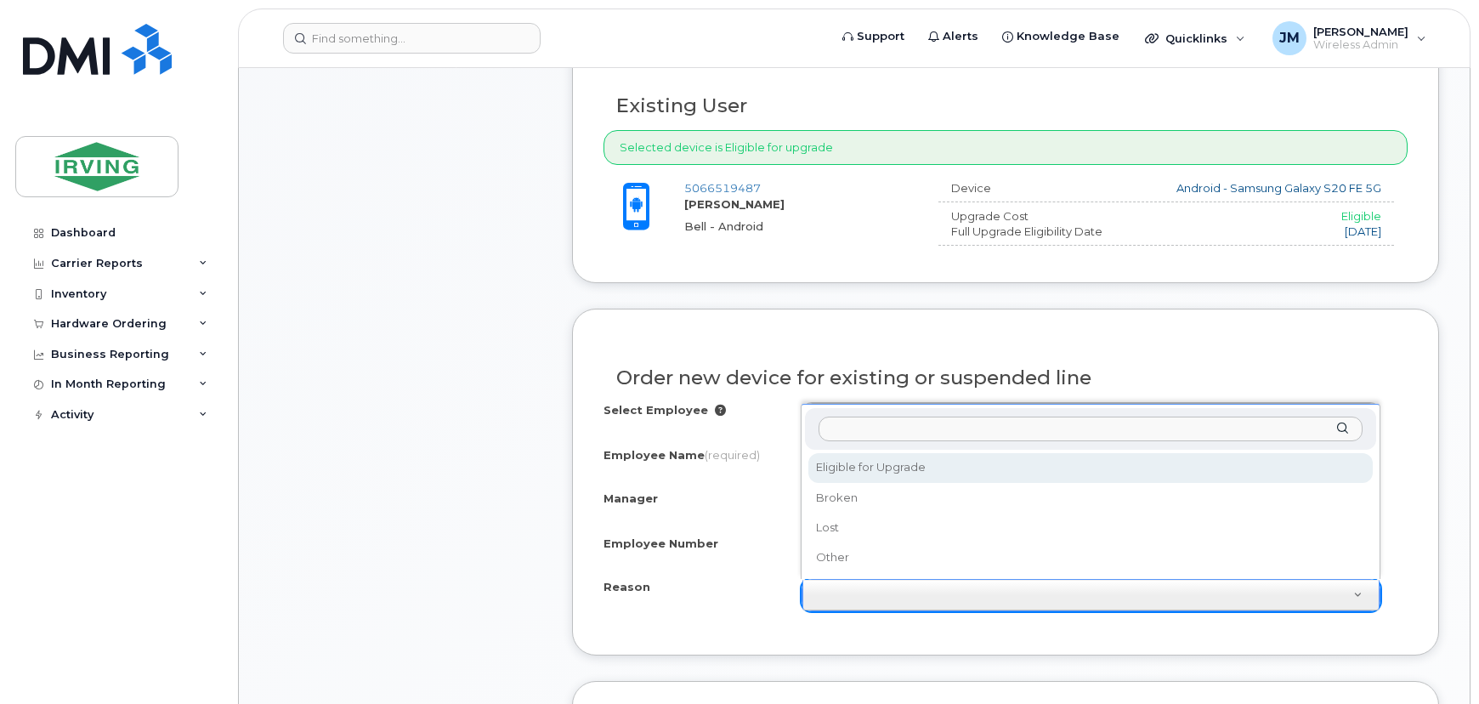
select select "eligible_for_upgrade"
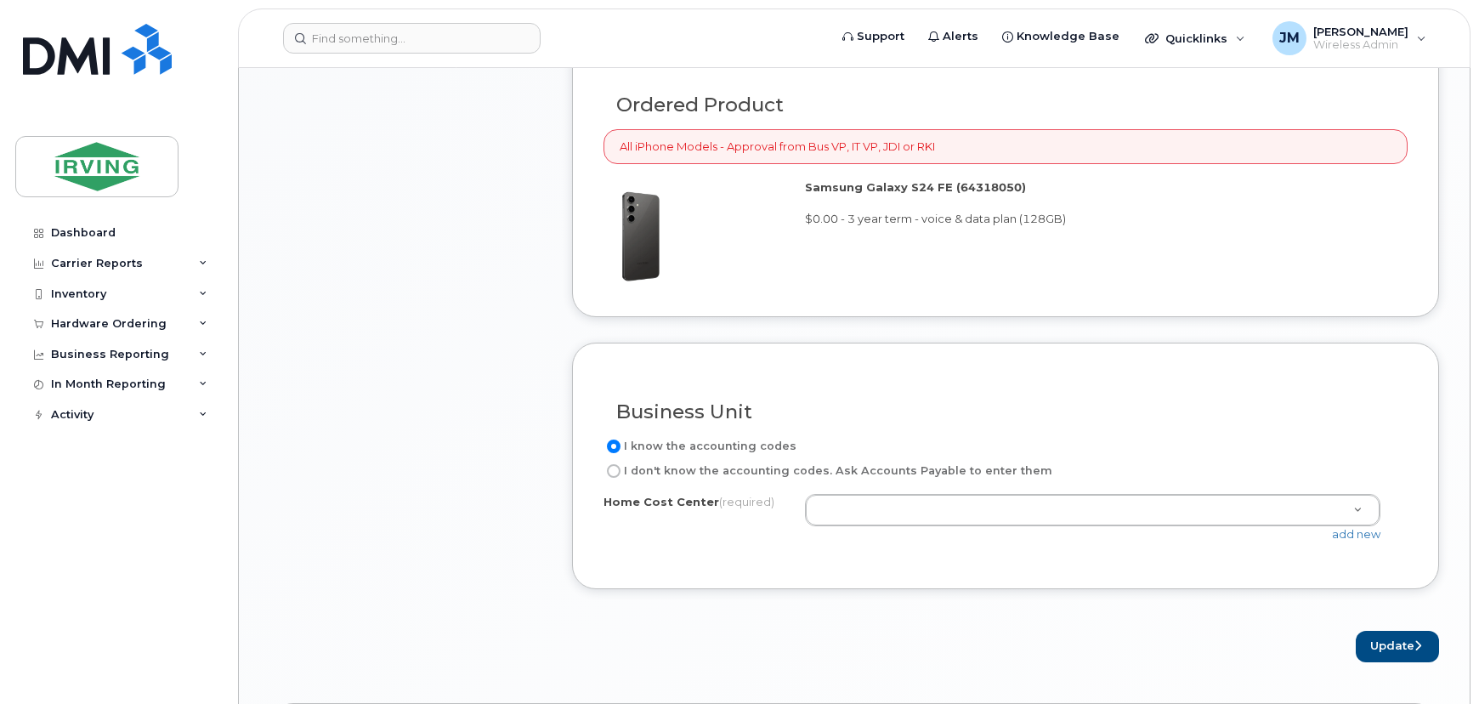
scroll to position [1313, 0]
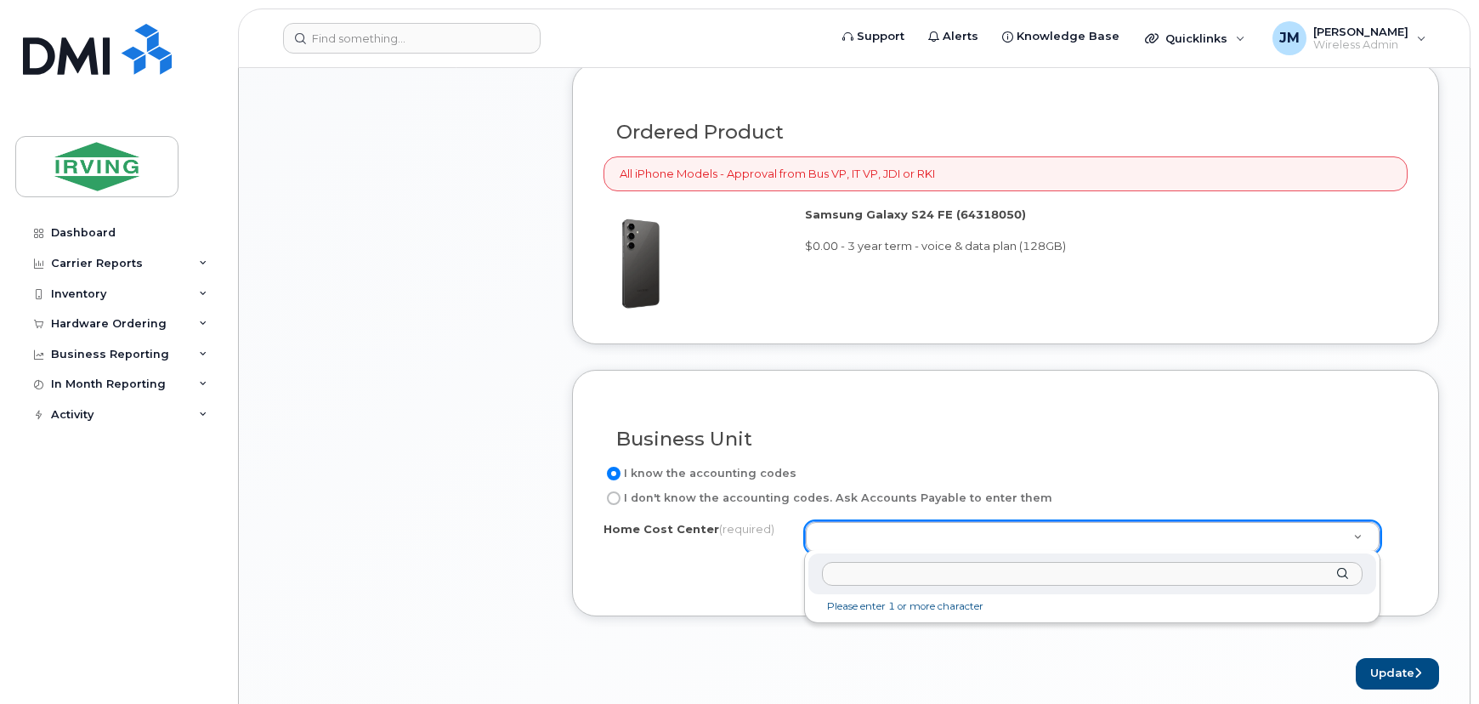
click at [952, 575] on input "text" at bounding box center [1092, 574] width 540 height 25
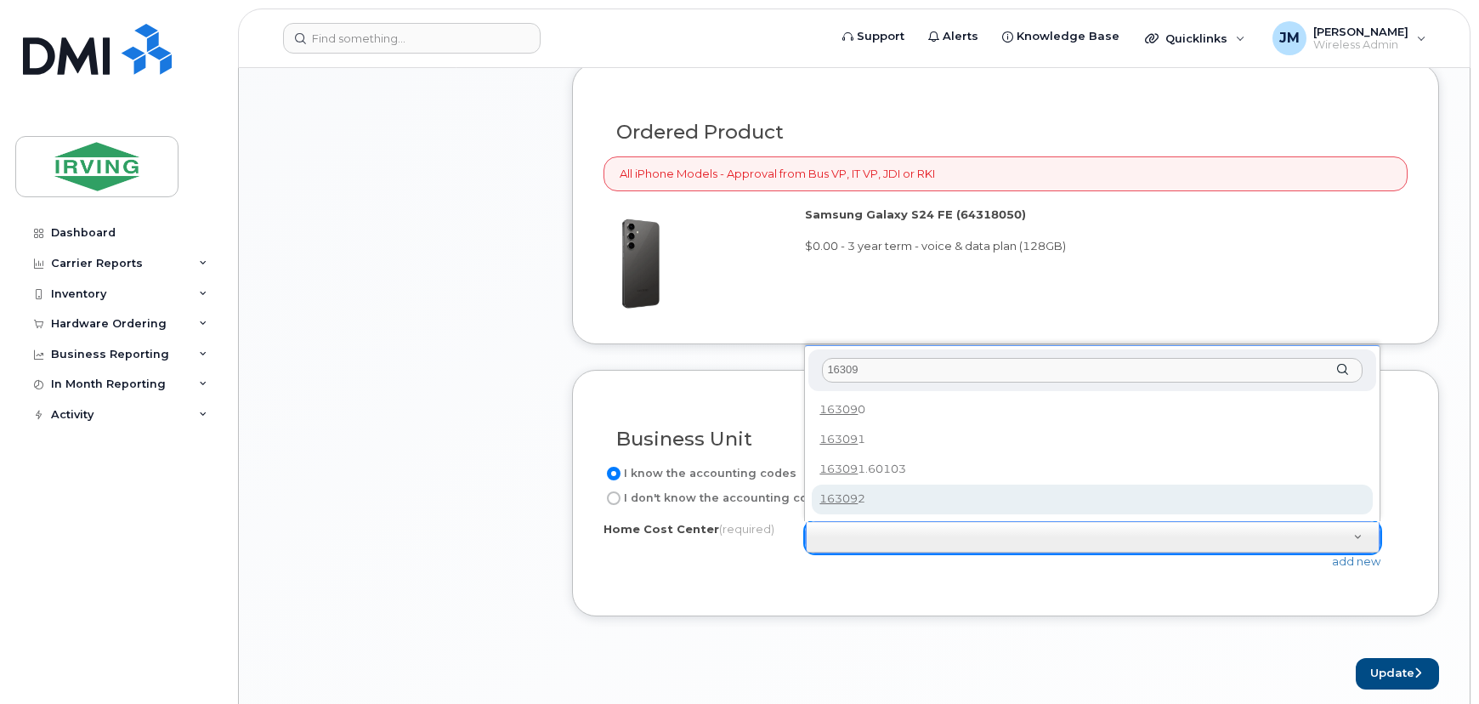
type input "16309"
type input "163092"
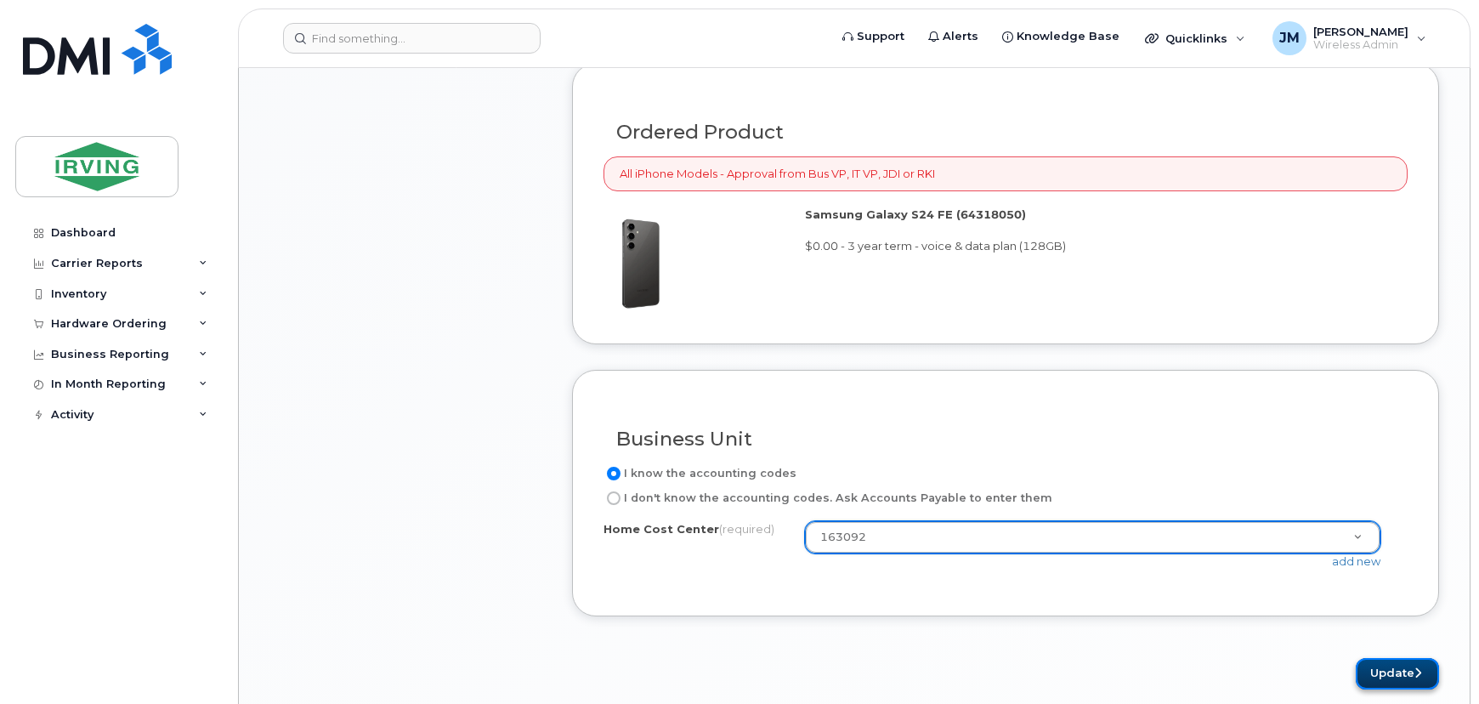
click at [1389, 663] on button "Update" at bounding box center [1396, 673] width 83 height 31
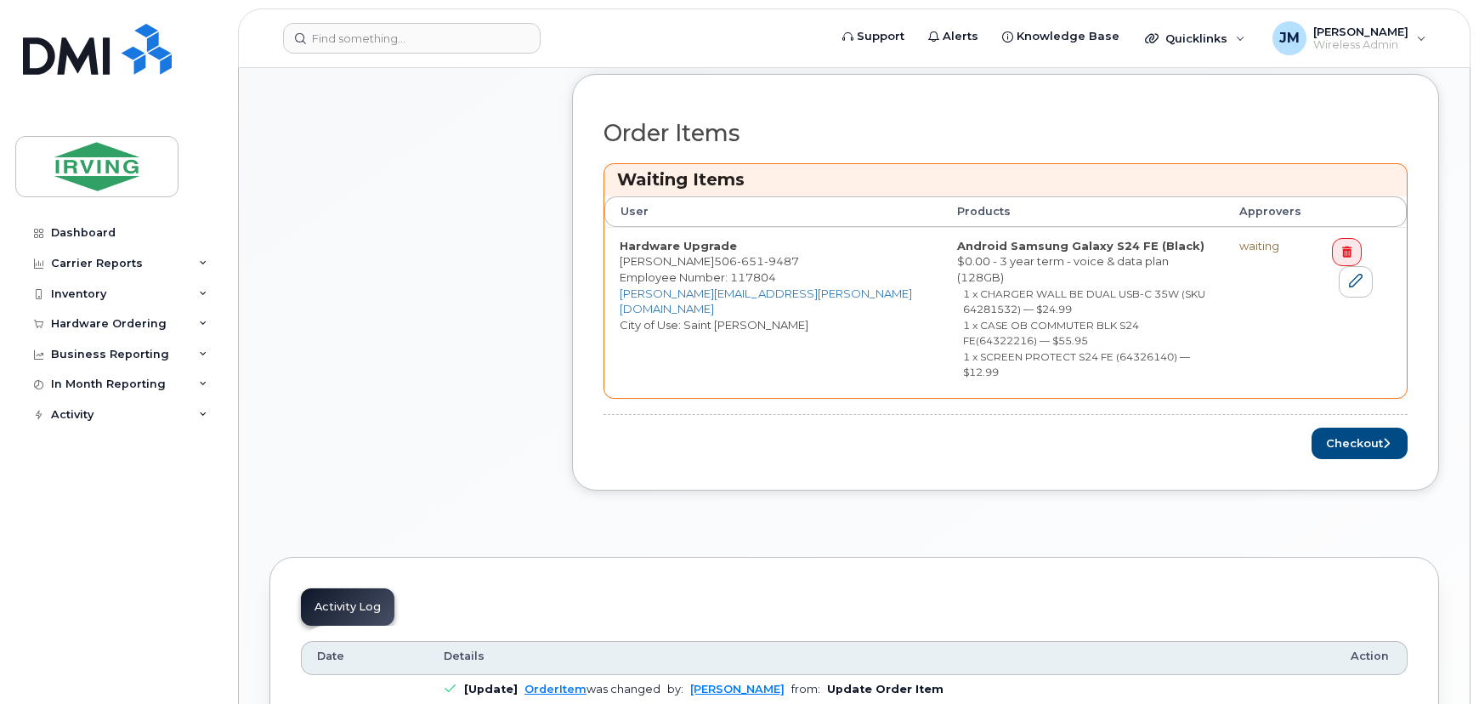
scroll to position [772, 0]
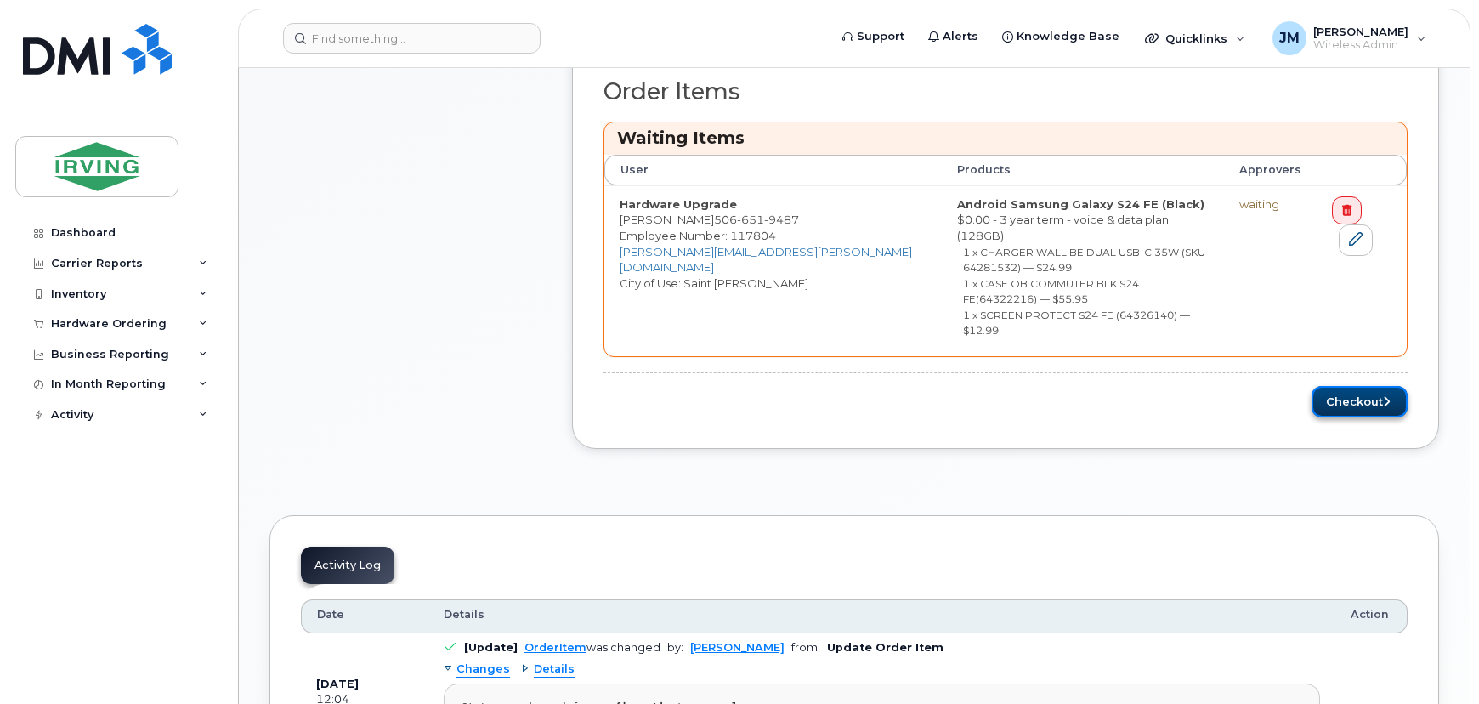
click at [1367, 386] on button "Checkout" at bounding box center [1359, 401] width 96 height 31
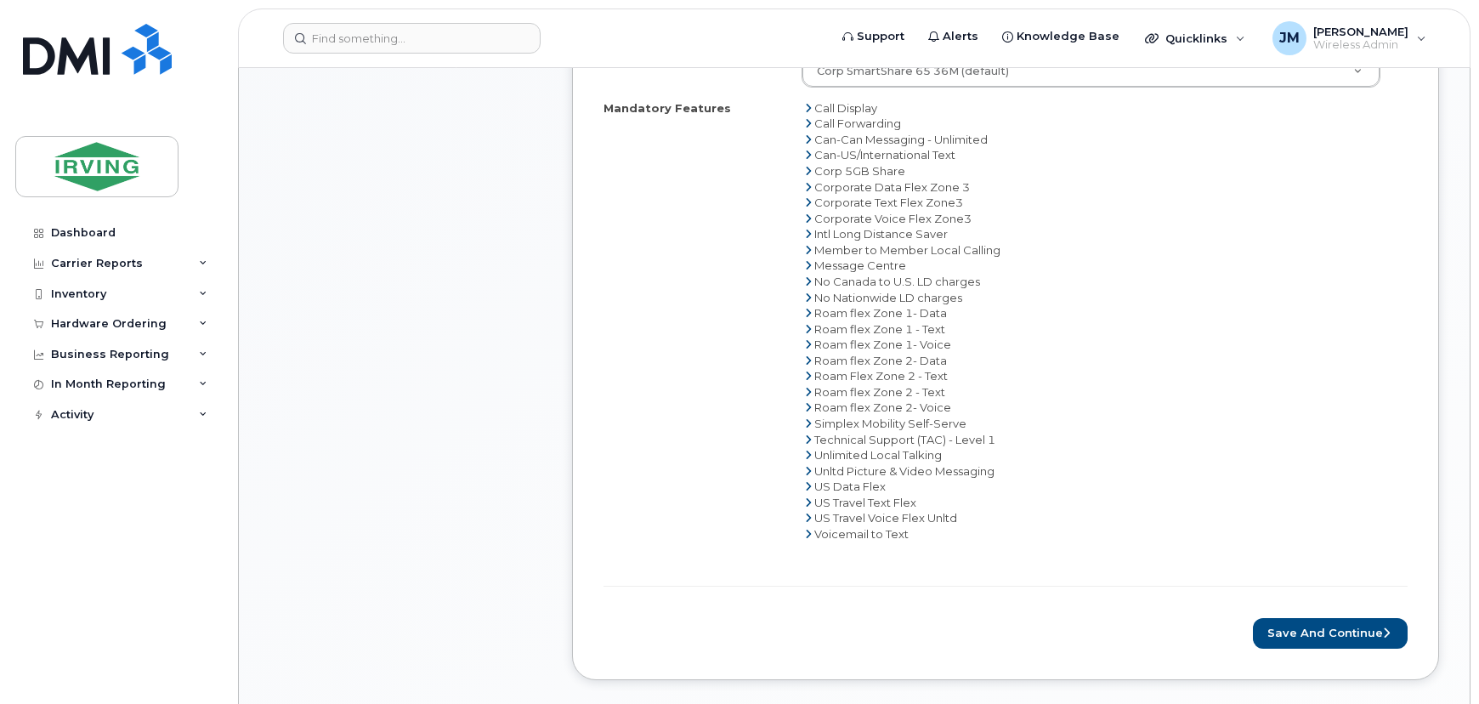
scroll to position [1158, 0]
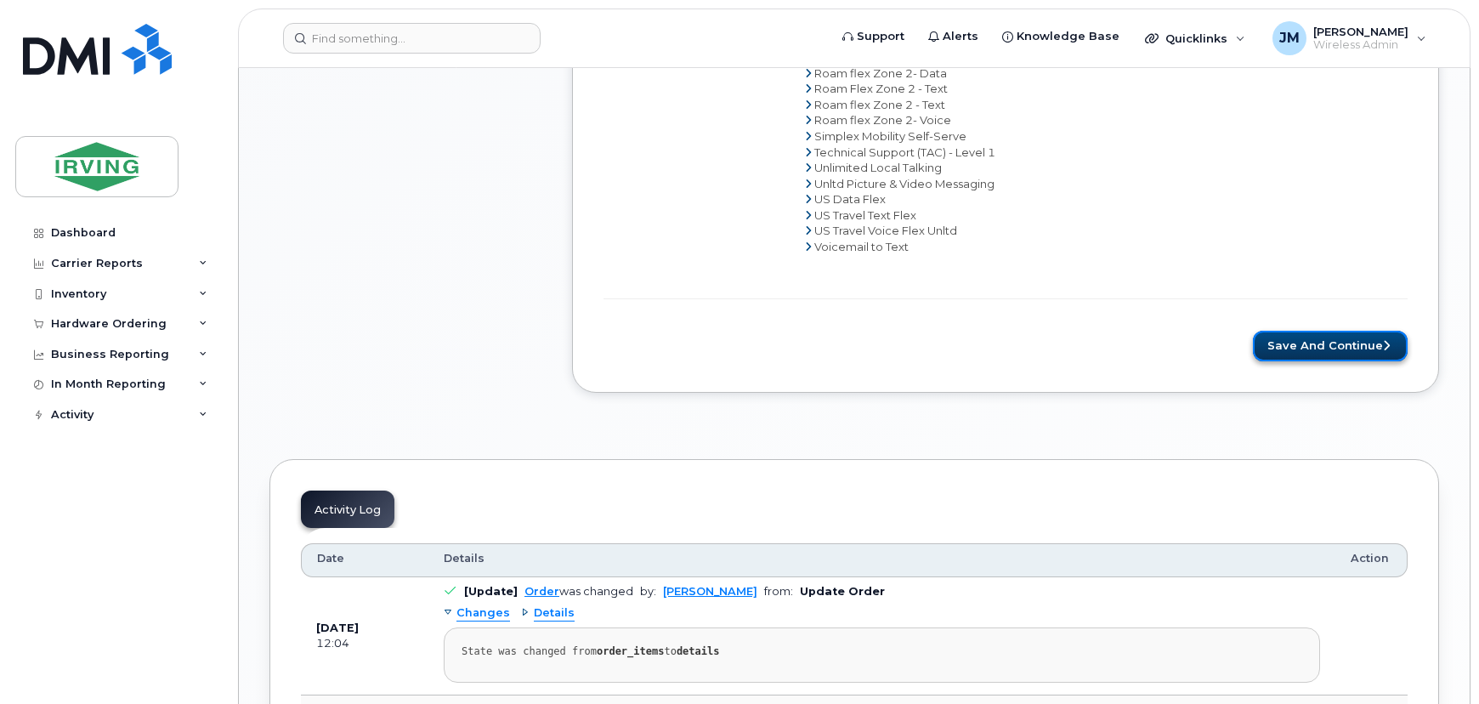
click at [1307, 339] on button "Save and Continue" at bounding box center [1330, 346] width 155 height 31
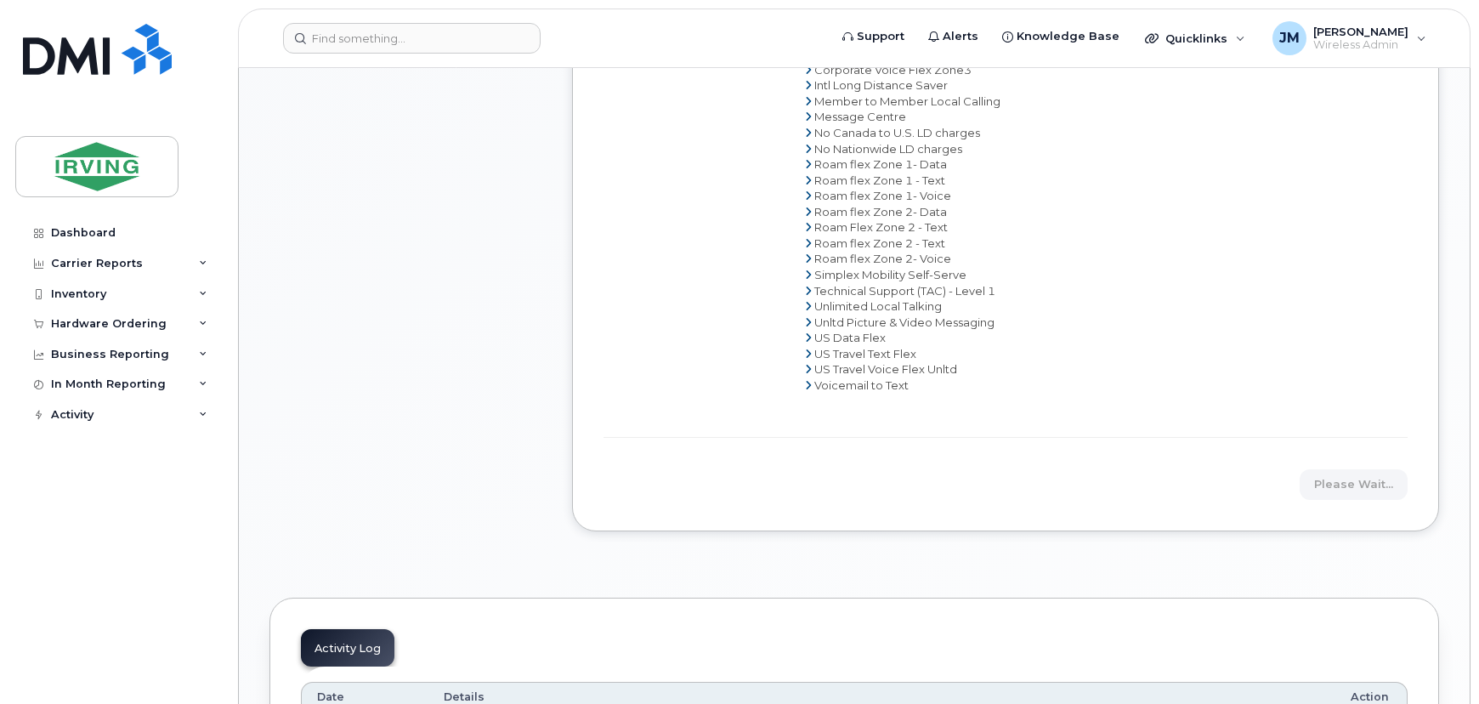
scroll to position [850, 0]
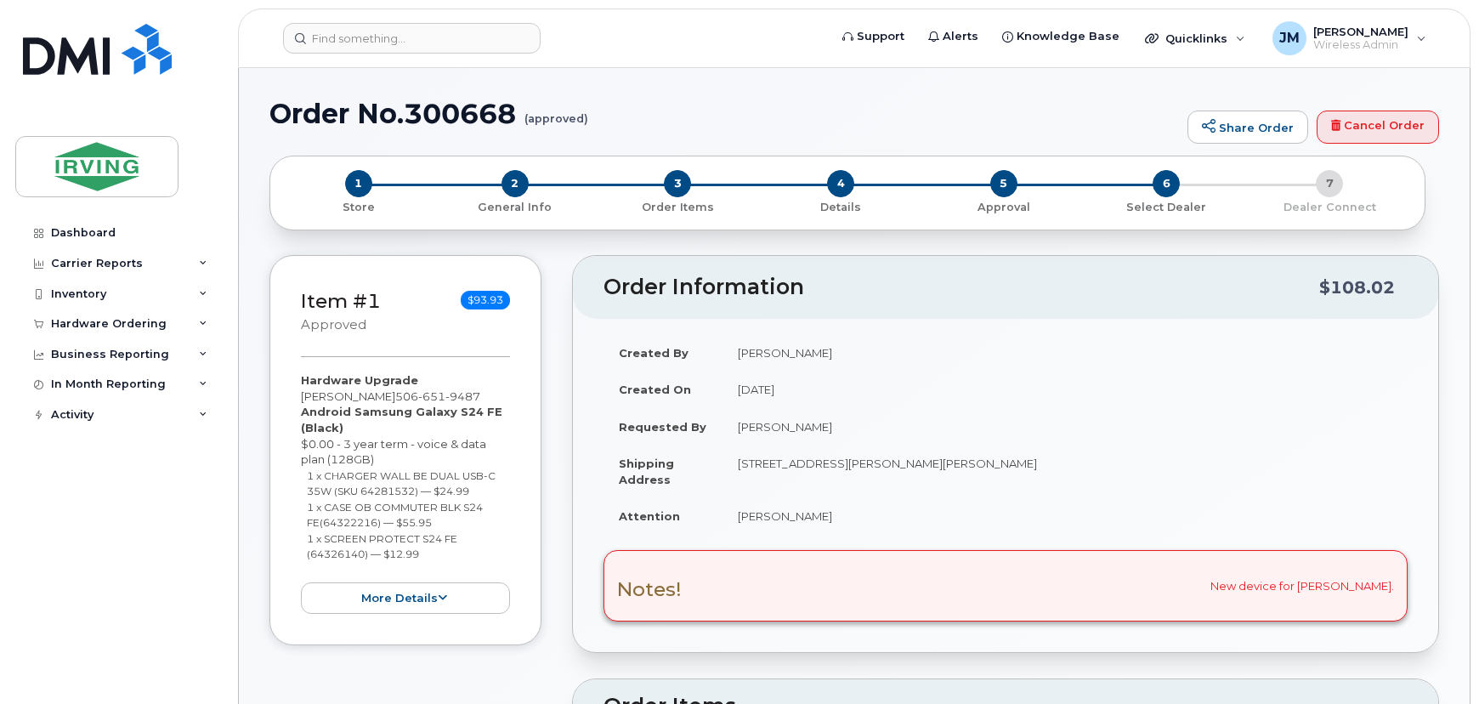
radio input "true"
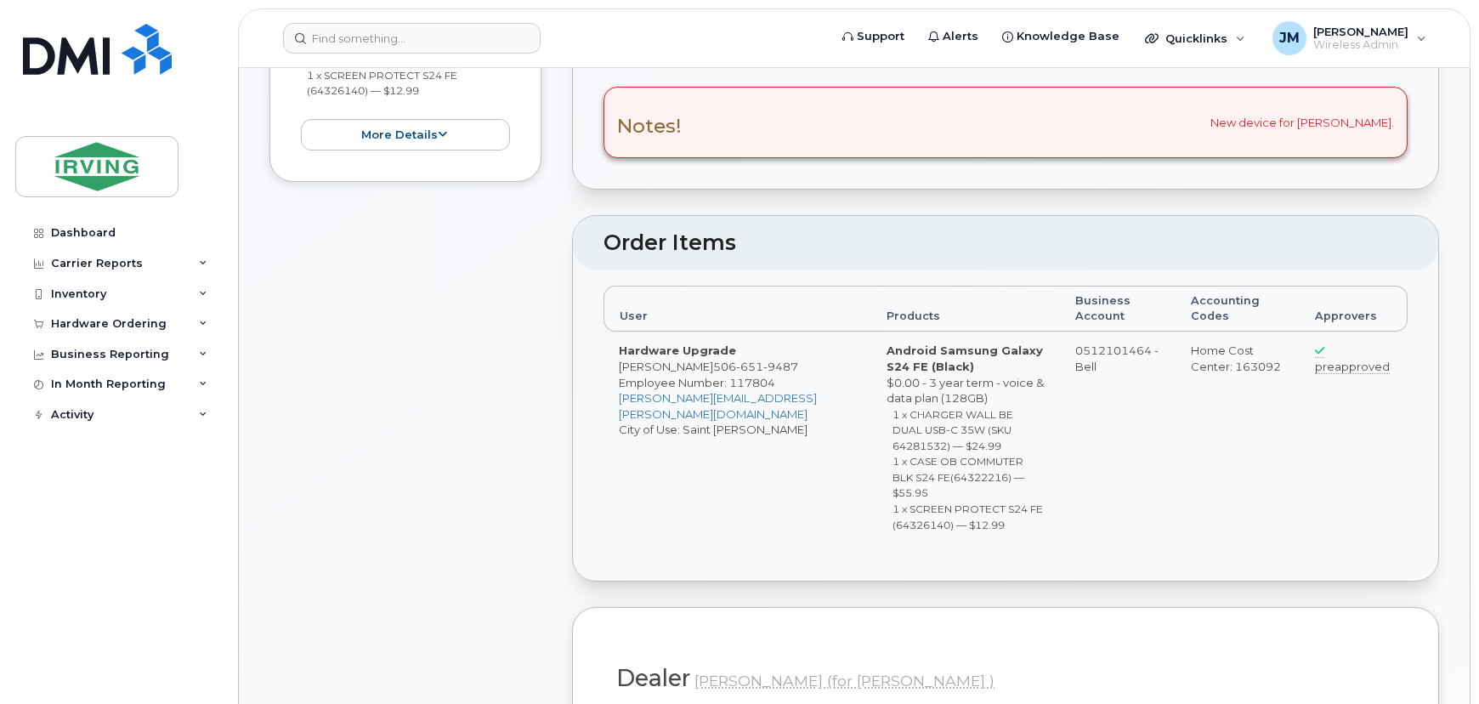
scroll to position [926, 0]
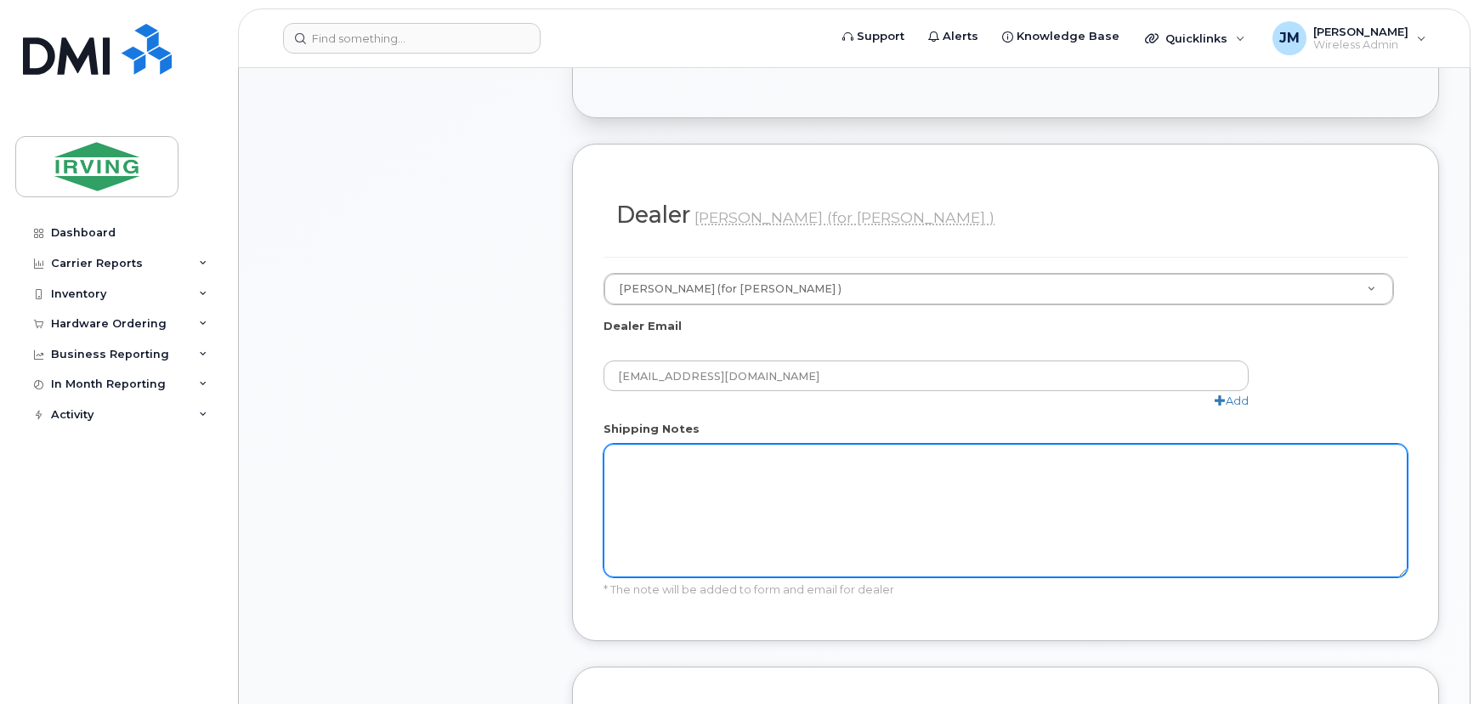
click at [793, 463] on textarea "Shipping Notes" at bounding box center [1005, 510] width 804 height 133
paste textarea "New device for [PERSON_NAME]."
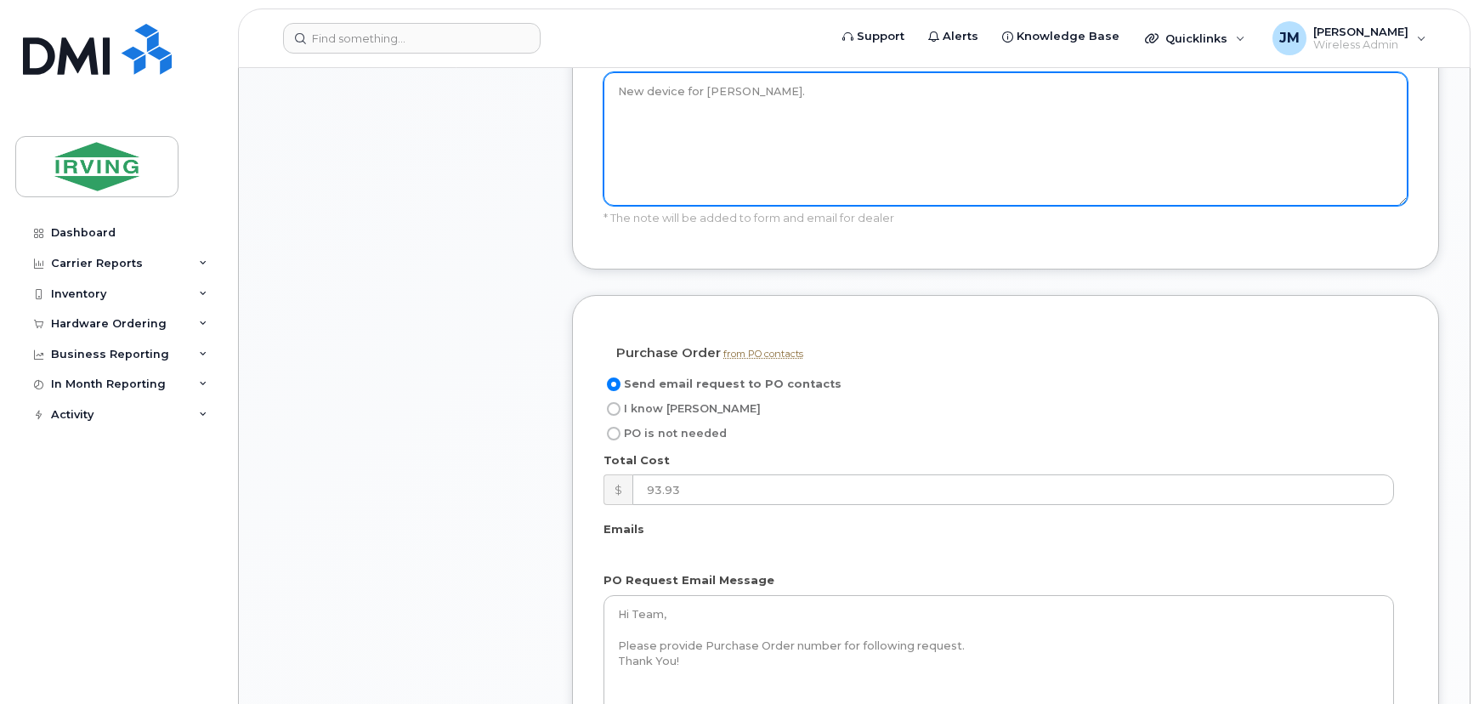
scroll to position [1313, 0]
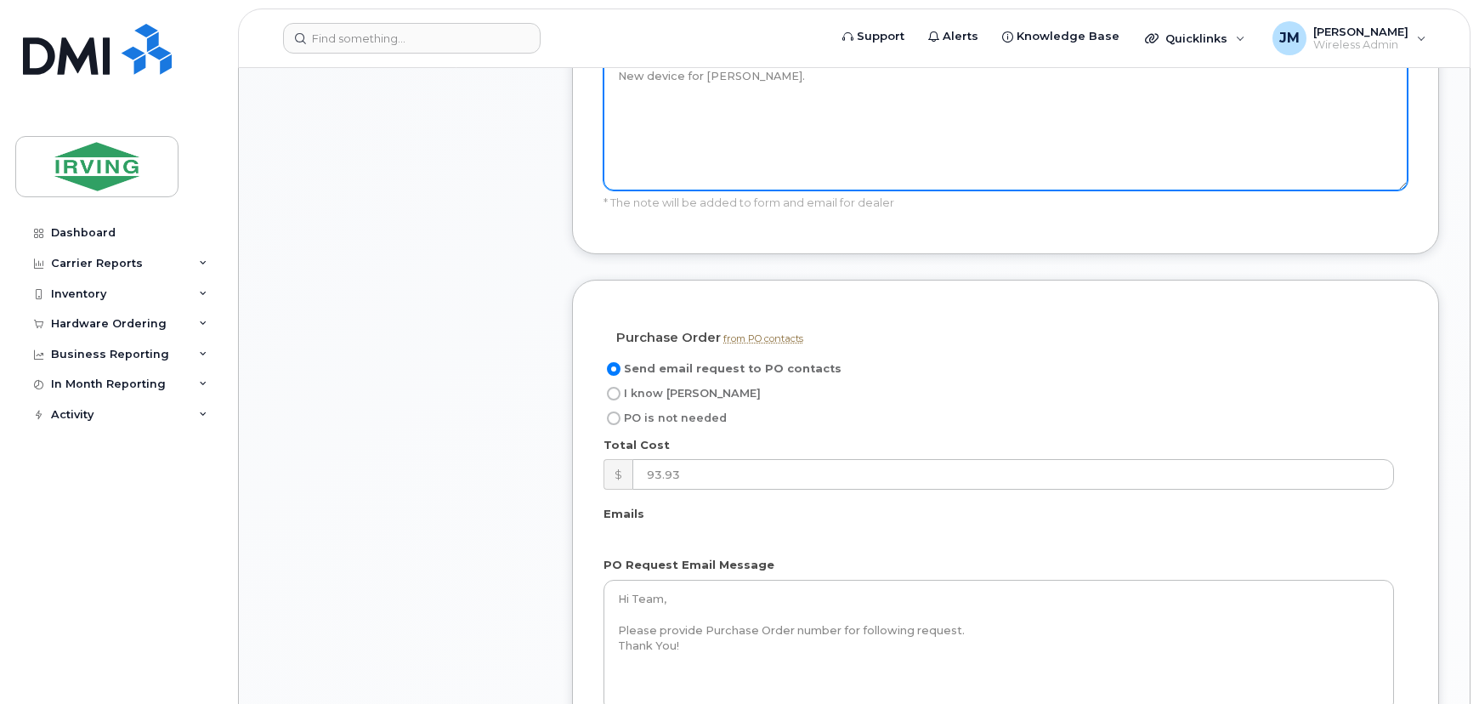
type textarea "New device for [PERSON_NAME]."
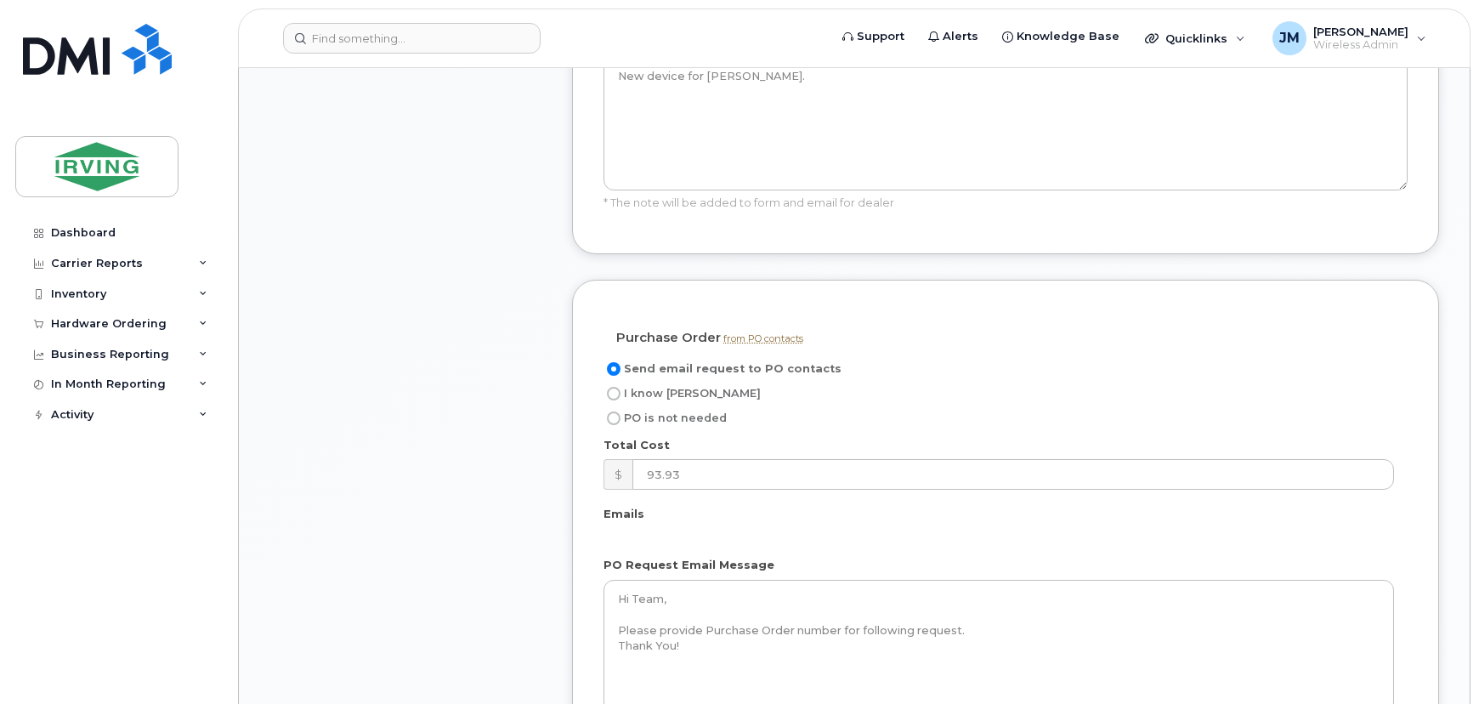
click at [618, 387] on input "I know PO" at bounding box center [614, 394] width 14 height 14
radio input "true"
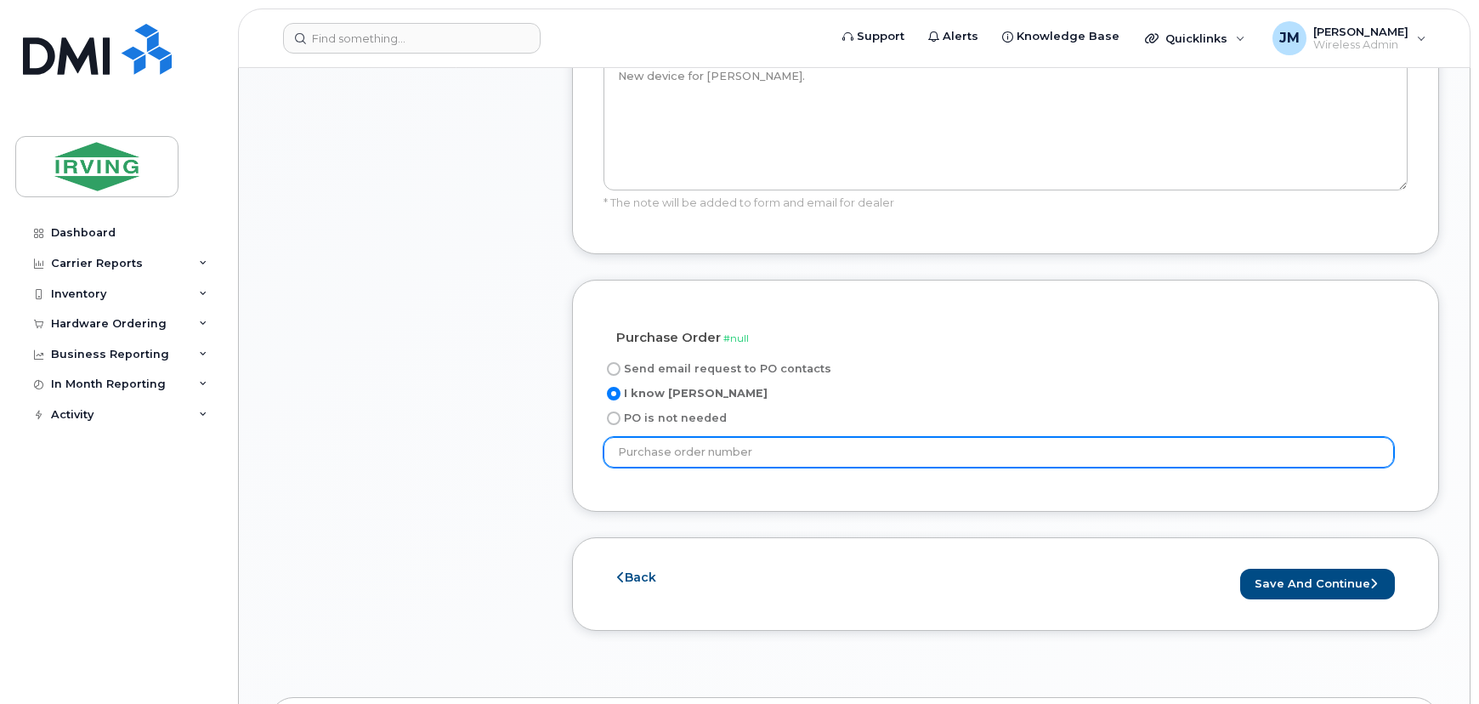
click at [676, 437] on input "text" at bounding box center [998, 452] width 790 height 31
type input "587014"
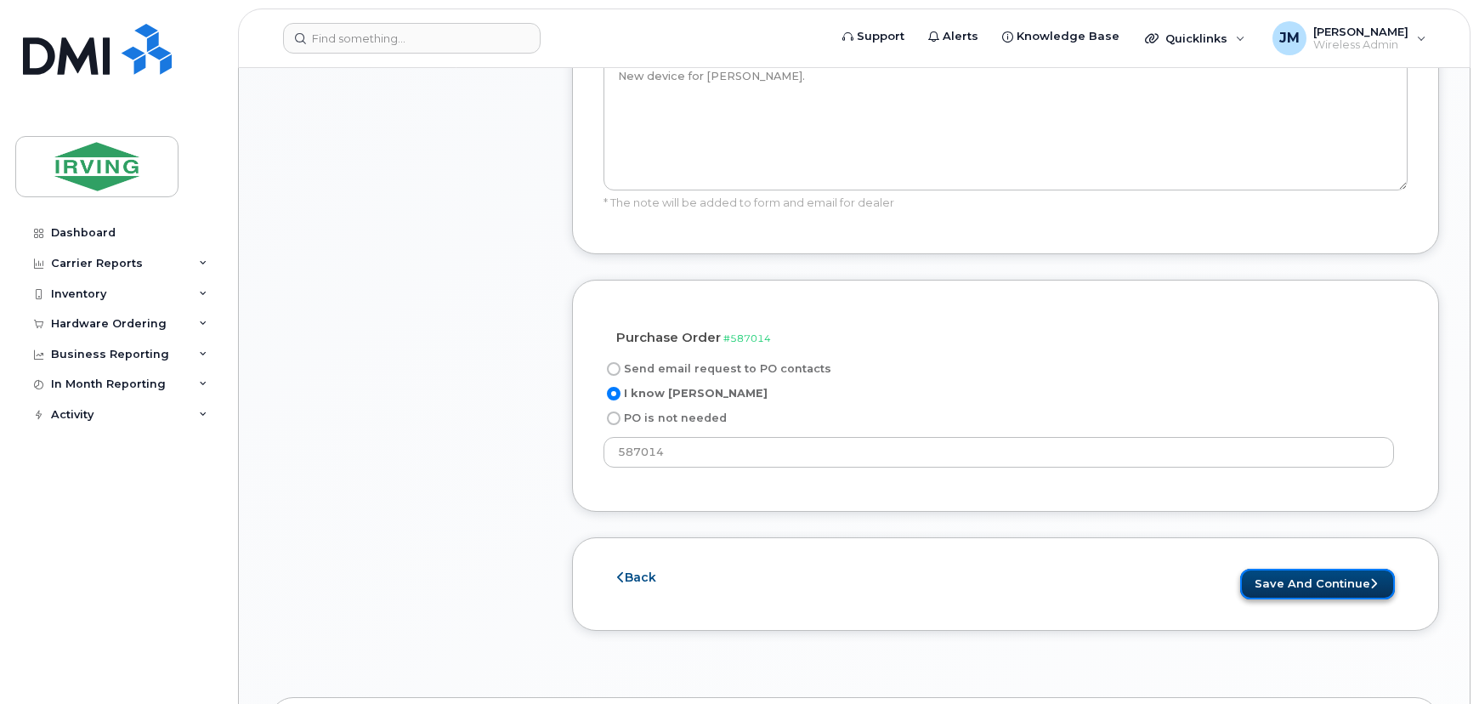
click at [1340, 569] on button "Save and Continue" at bounding box center [1317, 584] width 155 height 31
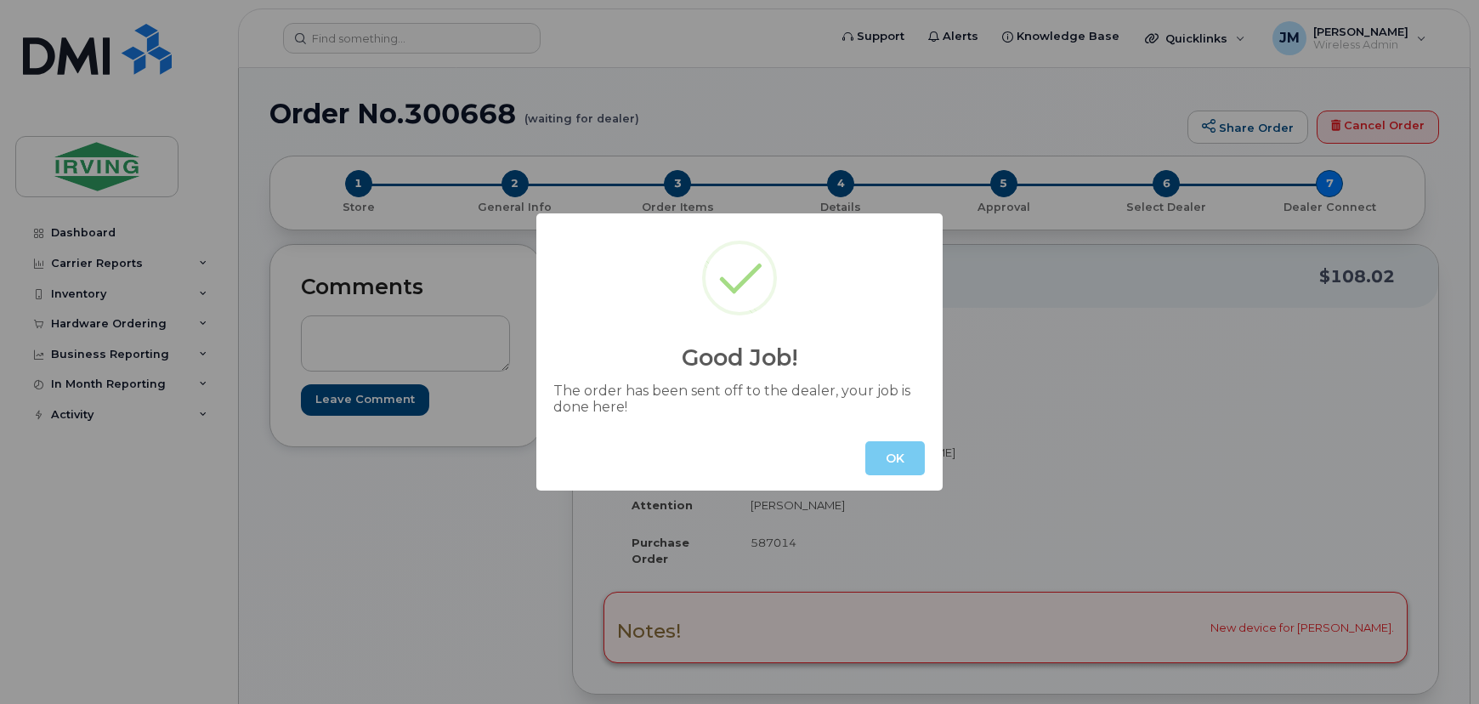
click at [895, 465] on button "OK" at bounding box center [894, 458] width 59 height 34
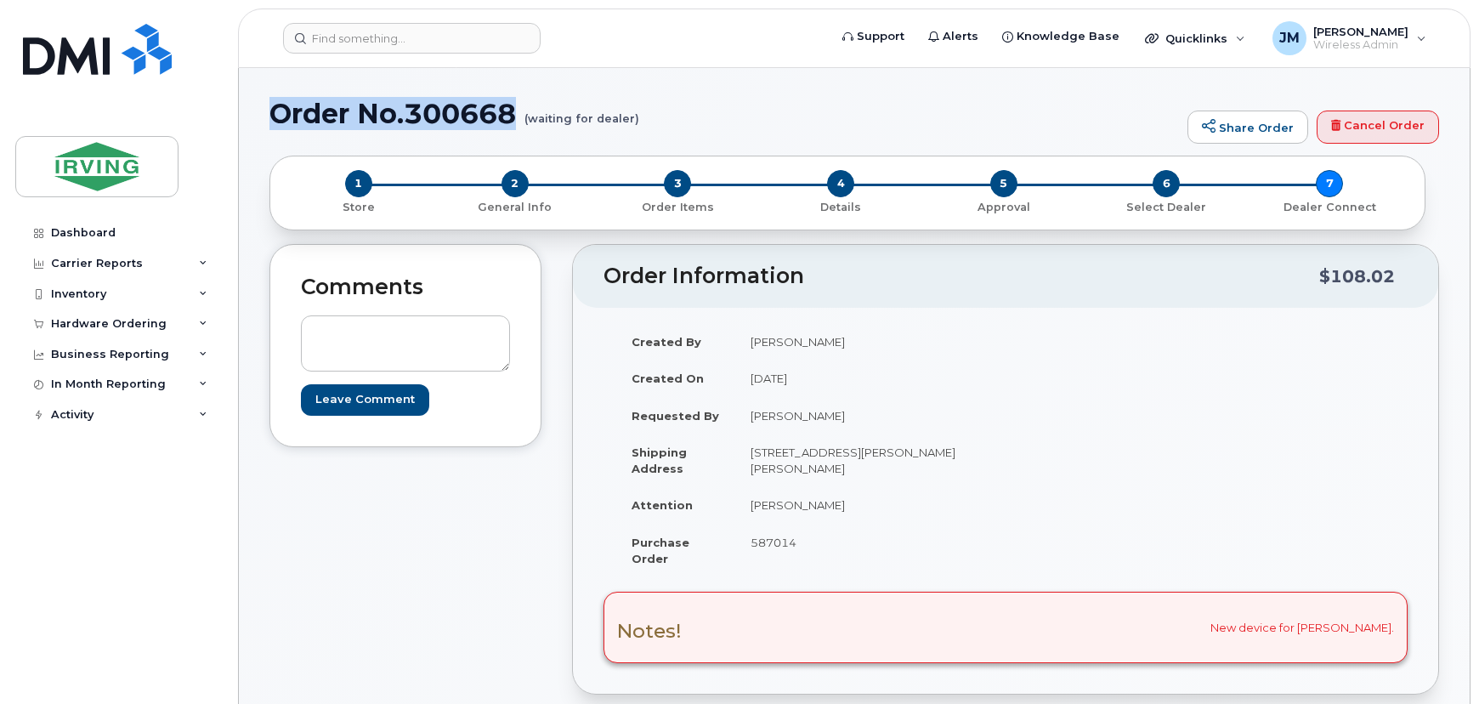
drag, startPoint x: 518, startPoint y: 110, endPoint x: 264, endPoint y: 119, distance: 254.2
copy h1 "Order No.300668"
